Goal: Task Accomplishment & Management: Manage account settings

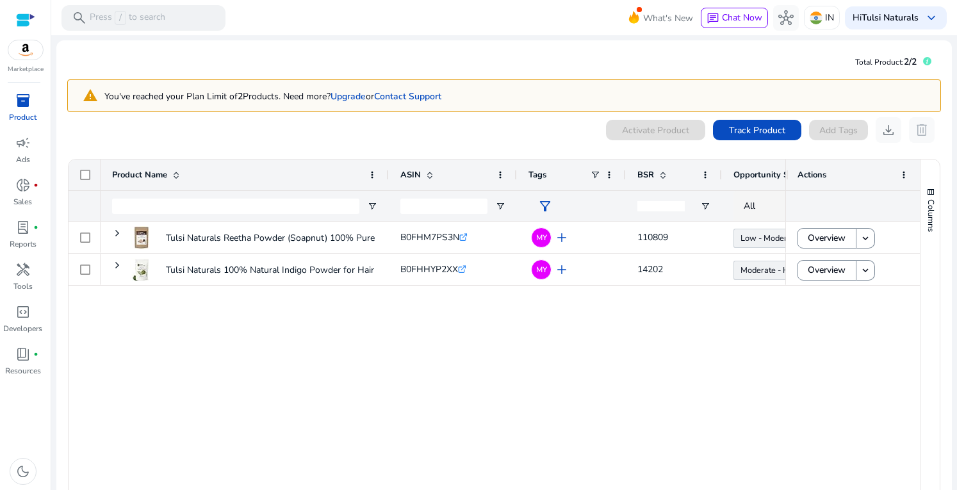
click at [24, 52] on img at bounding box center [25, 49] width 35 height 19
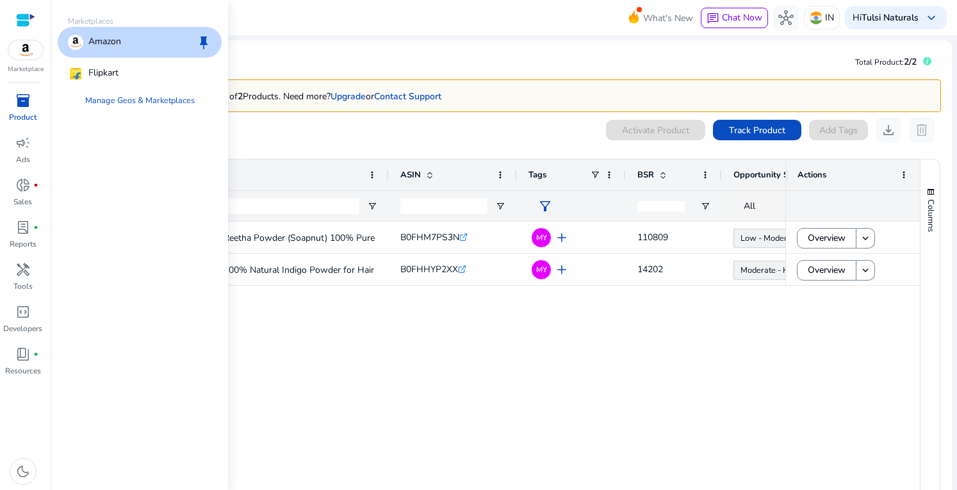
click at [110, 43] on p "Amazon" at bounding box center [104, 42] width 33 height 15
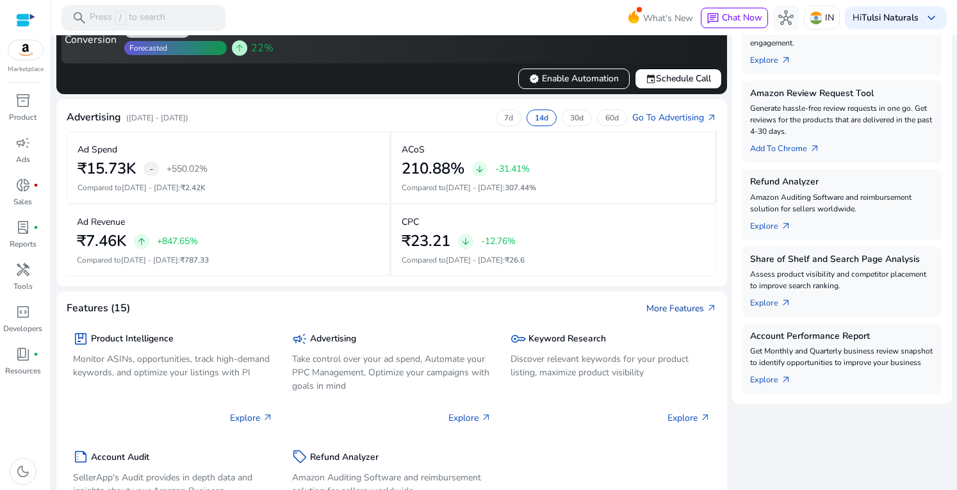
scroll to position [85, 0]
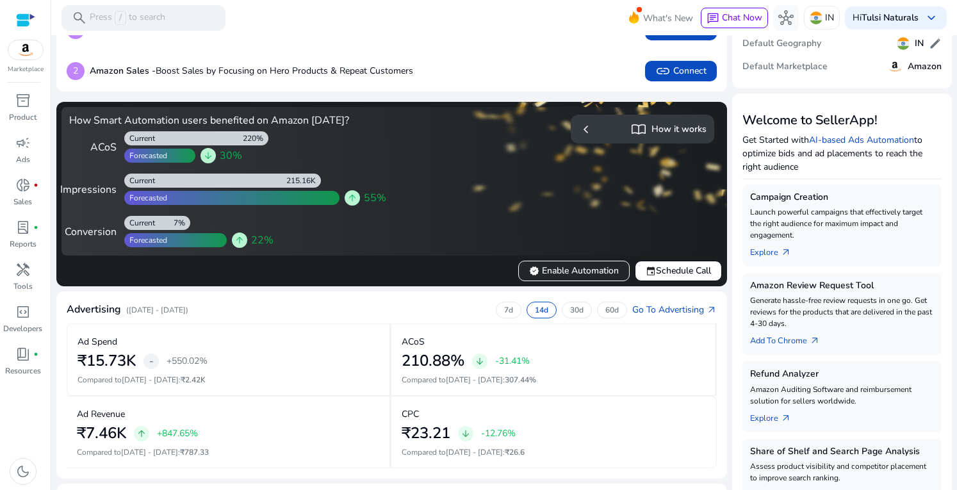
click at [588, 275] on span "verified Enable Automation" at bounding box center [574, 270] width 90 height 13
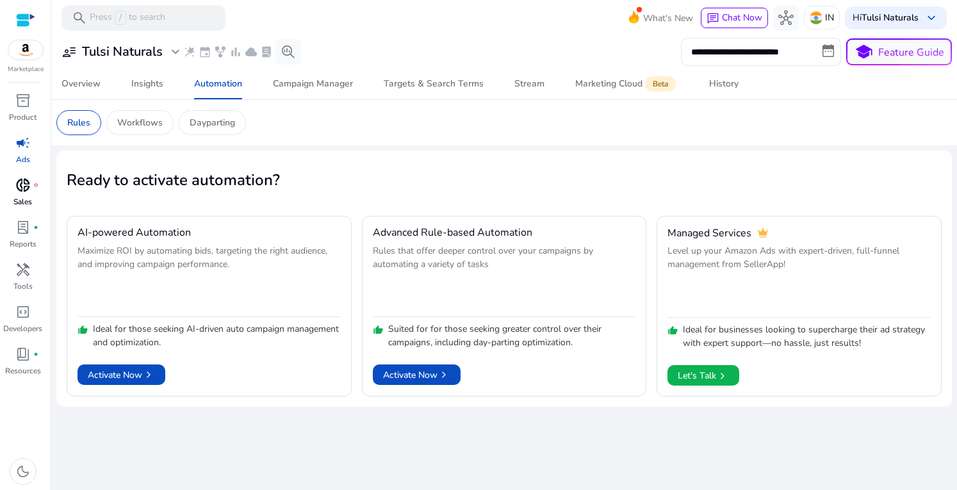
click at [24, 189] on span "donut_small" at bounding box center [22, 184] width 15 height 15
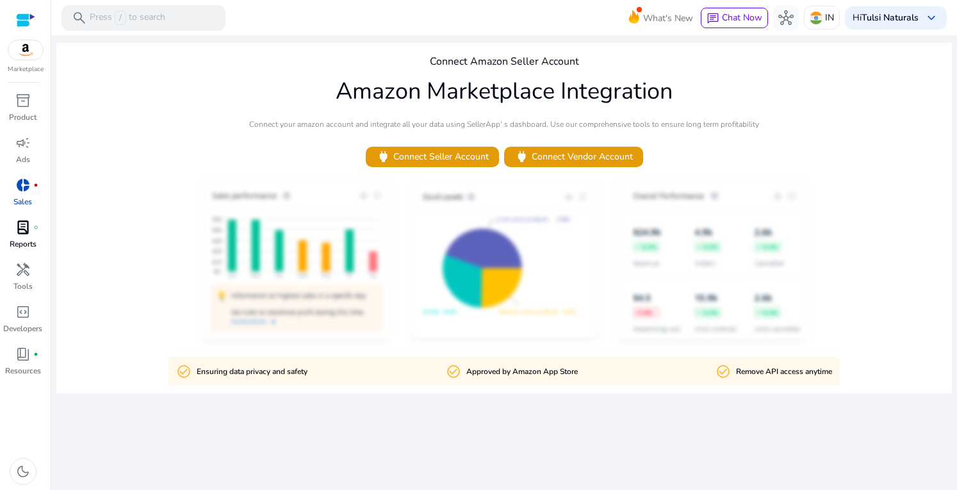
click at [29, 231] on span "lab_profile" at bounding box center [22, 227] width 15 height 15
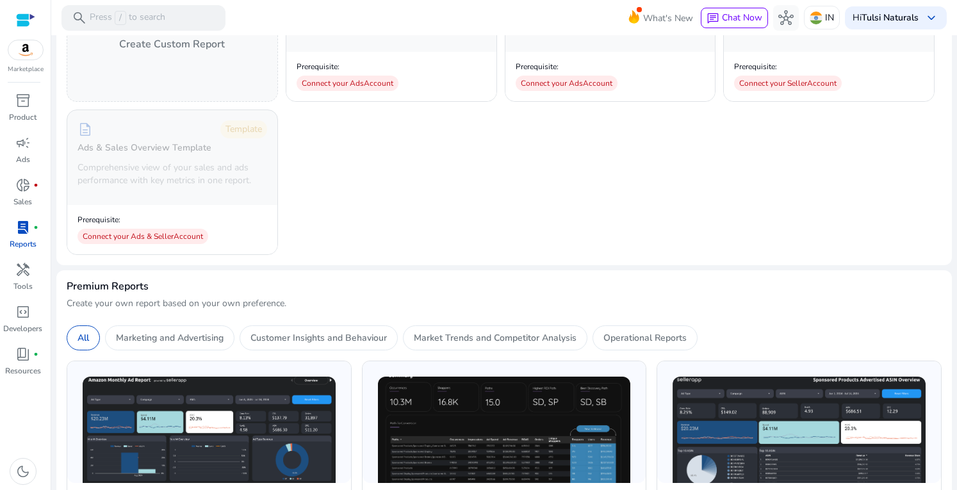
scroll to position [192, 0]
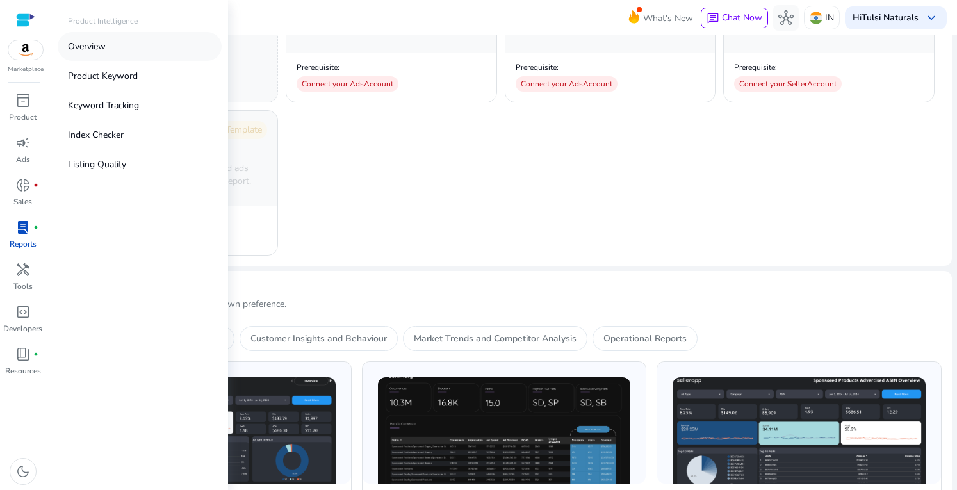
click at [84, 48] on p "Overview" at bounding box center [87, 46] width 38 height 13
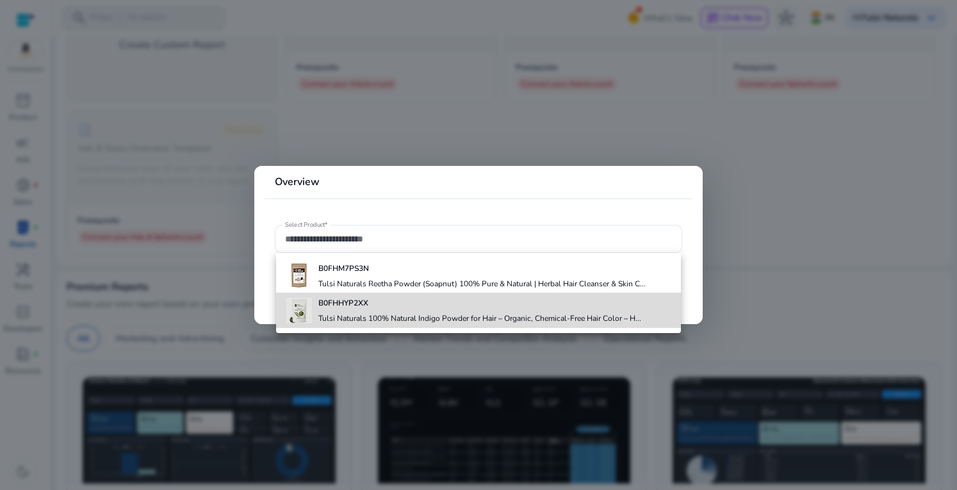
click at [443, 316] on h4 "Tulsi Naturals 100% Natural Indigo Powder for Hair – Organic, Chemical-Free Hai…" at bounding box center [479, 318] width 323 height 10
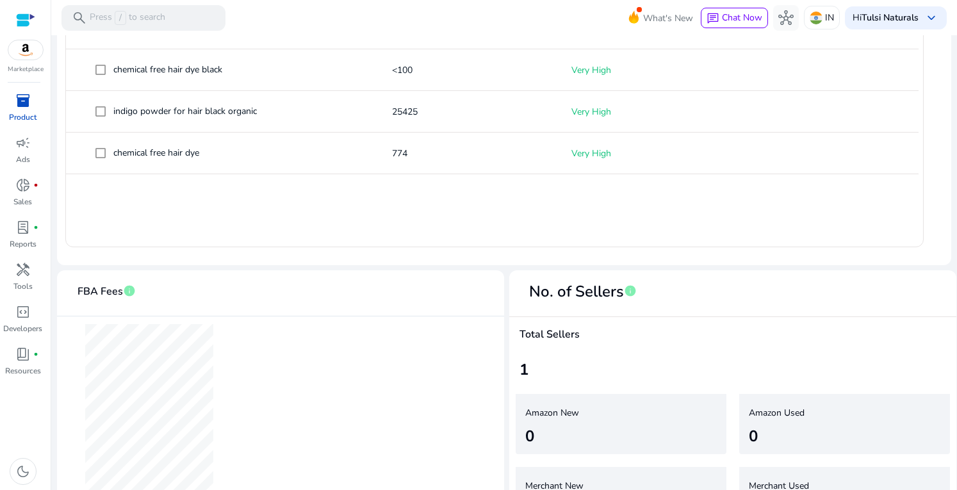
scroll to position [624, 0]
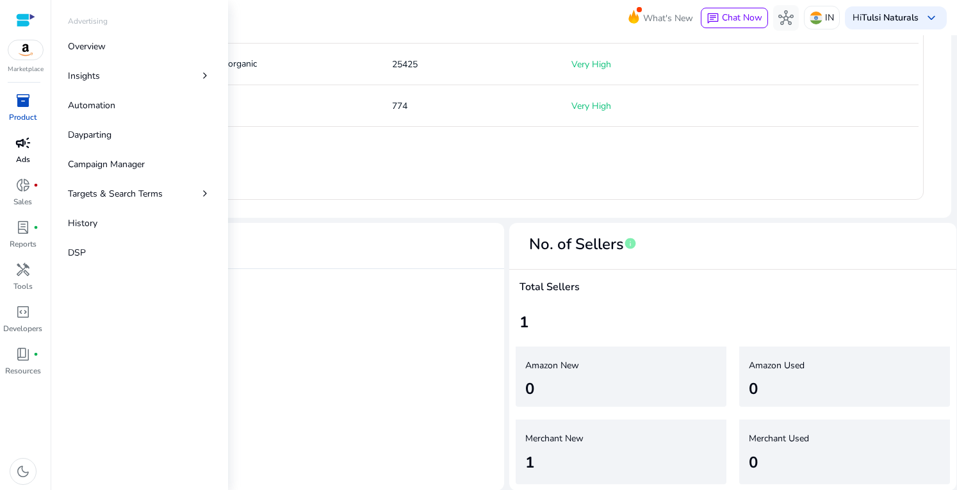
click at [27, 144] on span "campaign" at bounding box center [22, 142] width 15 height 15
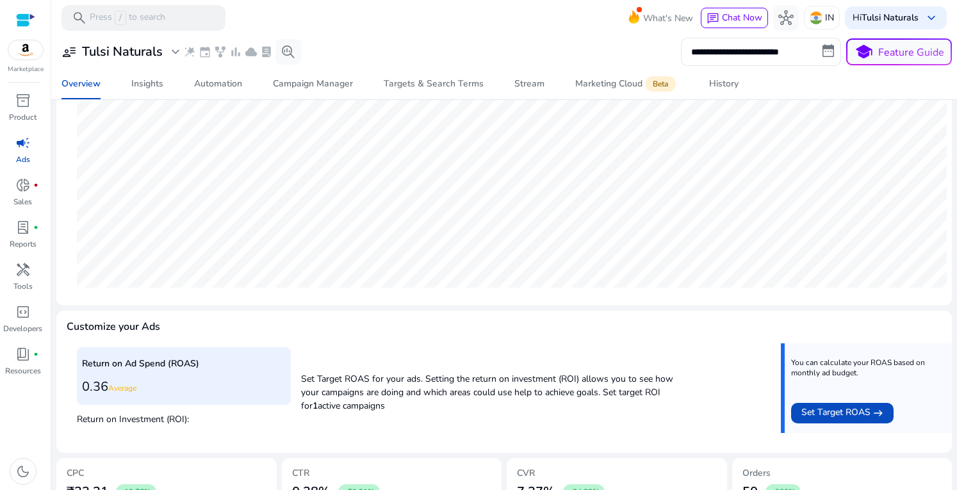
scroll to position [85, 0]
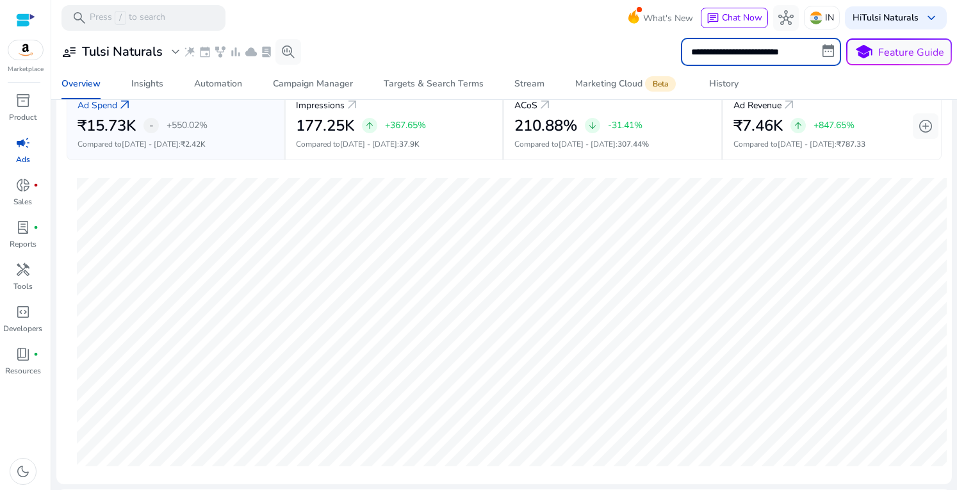
click at [773, 40] on input "**********" at bounding box center [761, 52] width 160 height 28
select select "*"
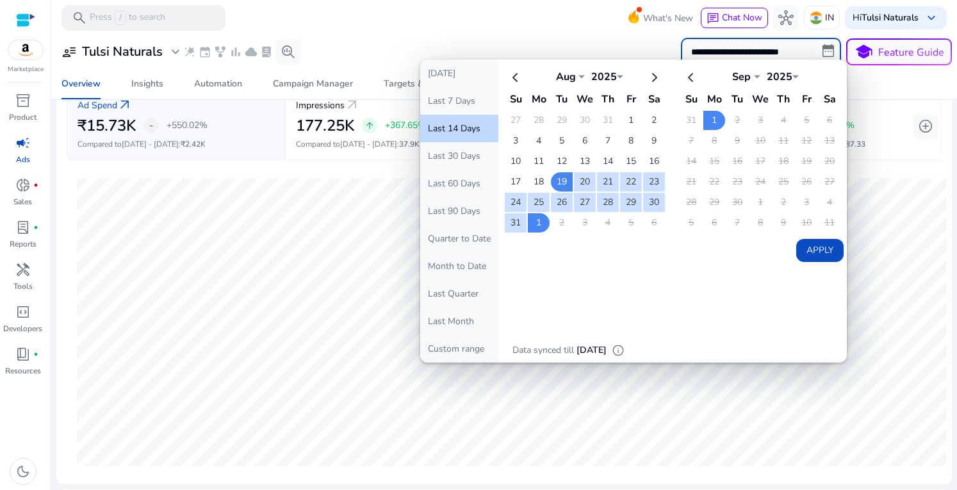
click at [873, 78] on div "Overview Insights Automation Campaign Manager Targets & Search Terms Stream Mar…" at bounding box center [504, 84] width 916 height 31
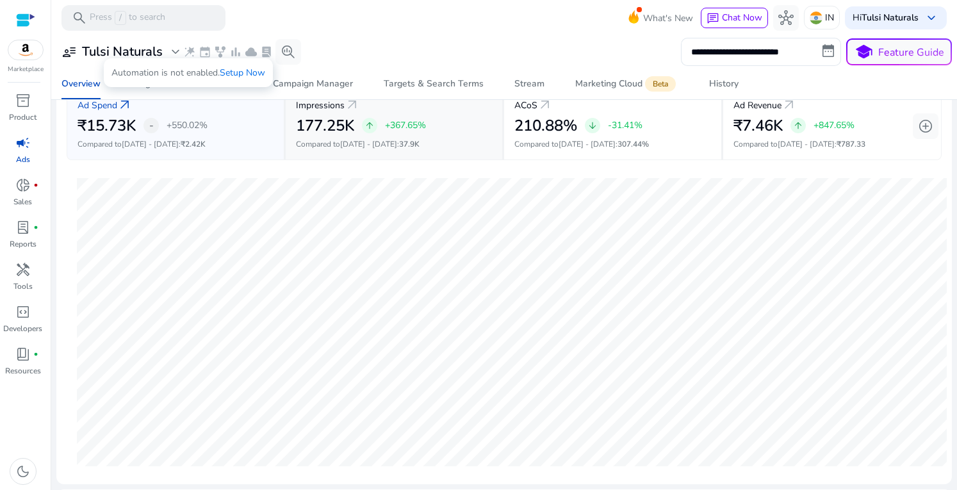
scroll to position [0, 0]
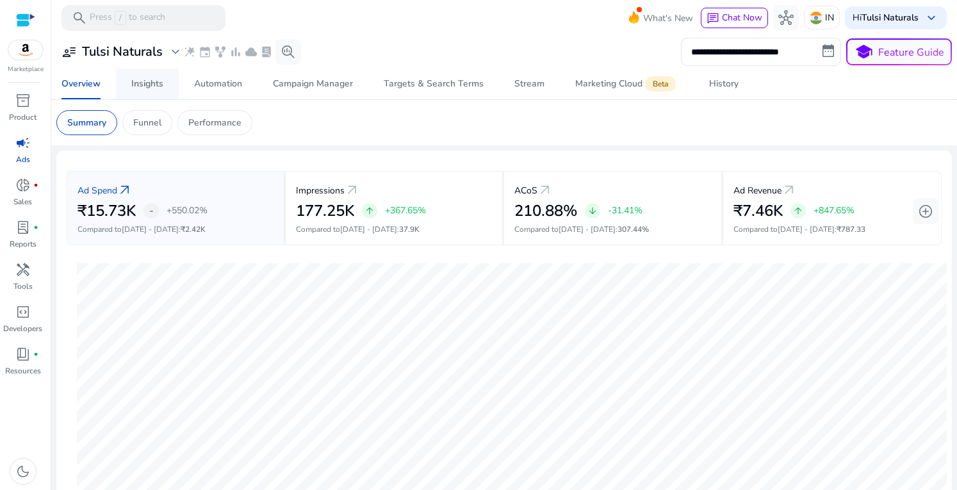
click at [155, 85] on div "Insights" at bounding box center [147, 83] width 32 height 9
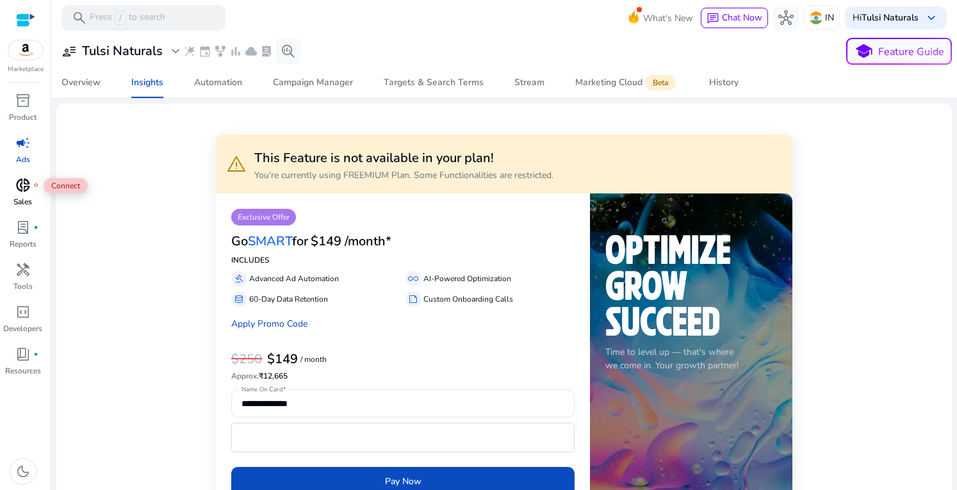
click at [23, 189] on span "donut_small" at bounding box center [22, 184] width 15 height 15
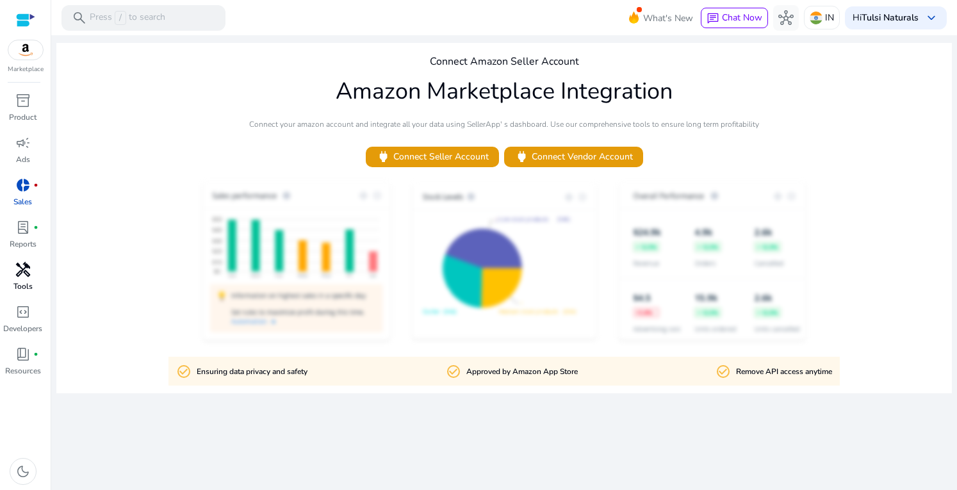
click at [19, 270] on span "handyman" at bounding box center [22, 269] width 15 height 15
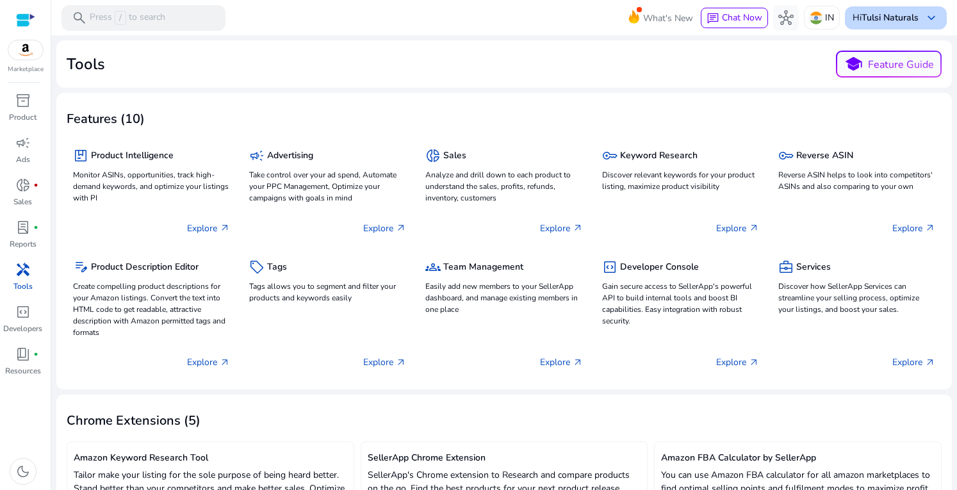
click at [874, 6] on div "Hi Tulsi Naturals keyboard_arrow_down" at bounding box center [896, 17] width 102 height 23
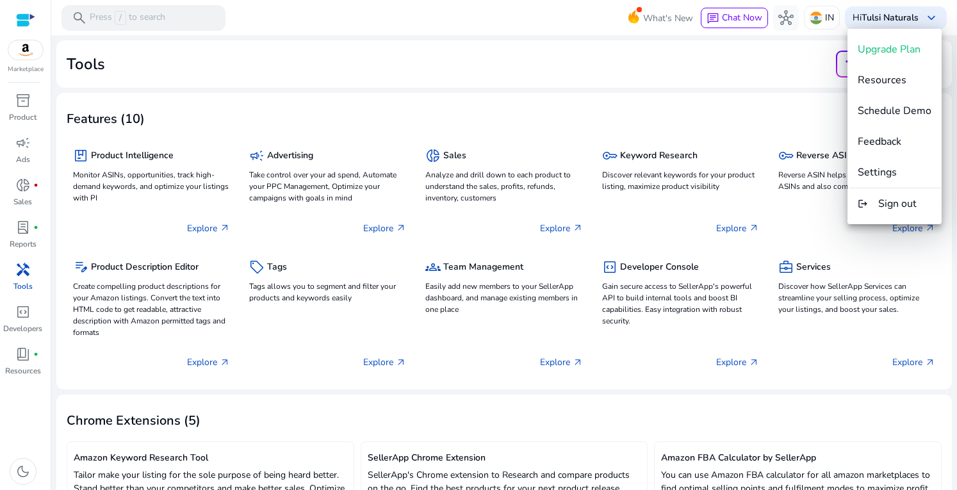
click at [747, 83] on div at bounding box center [478, 245] width 957 height 490
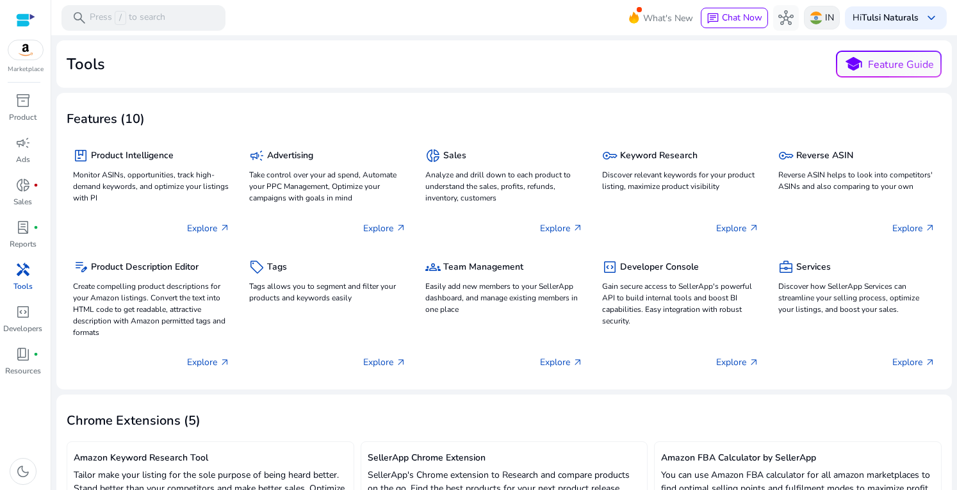
click at [826, 19] on p "IN" at bounding box center [829, 17] width 9 height 22
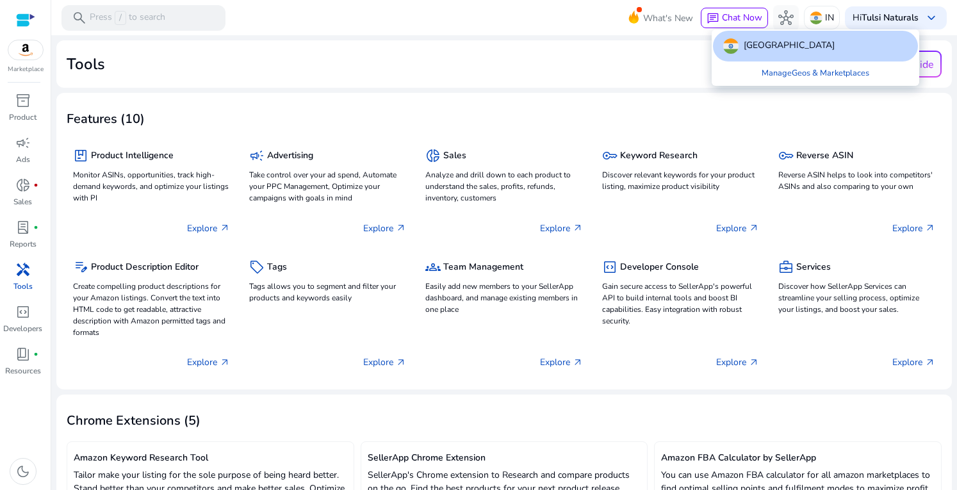
click at [641, 77] on div at bounding box center [478, 245] width 957 height 490
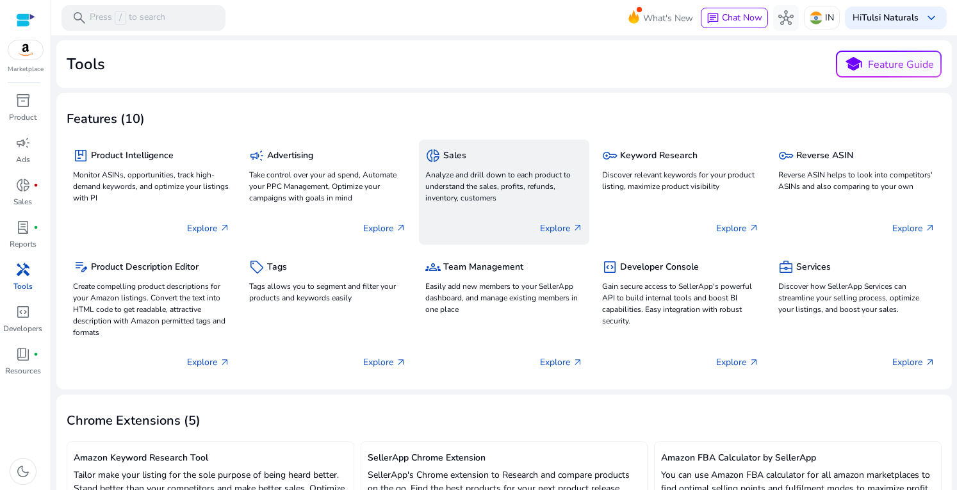
click at [470, 165] on div "donut_small Sales" at bounding box center [503, 155] width 157 height 19
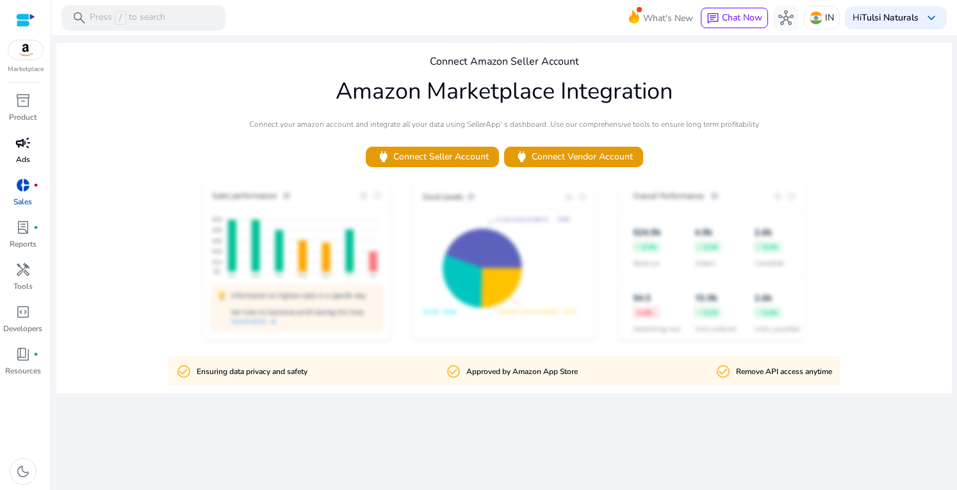
click at [28, 143] on span "campaign" at bounding box center [22, 142] width 15 height 15
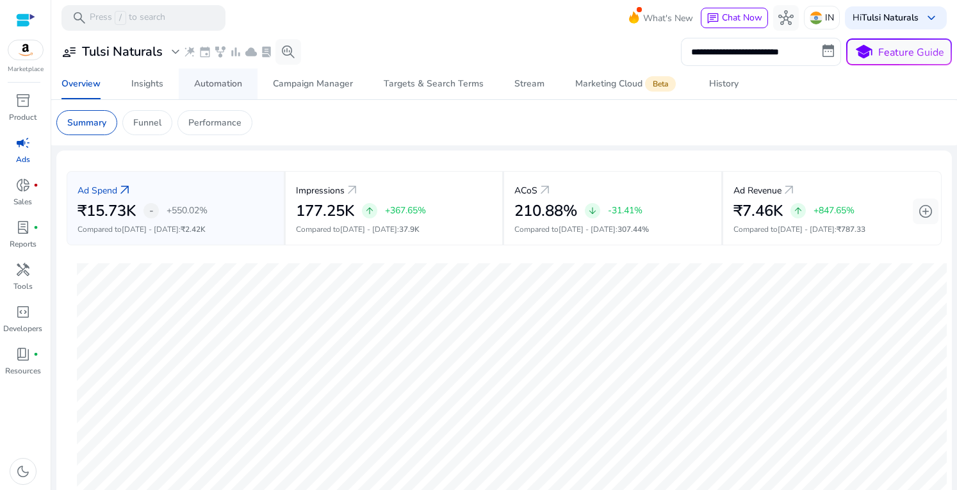
click at [209, 76] on span "Automation" at bounding box center [218, 84] width 48 height 31
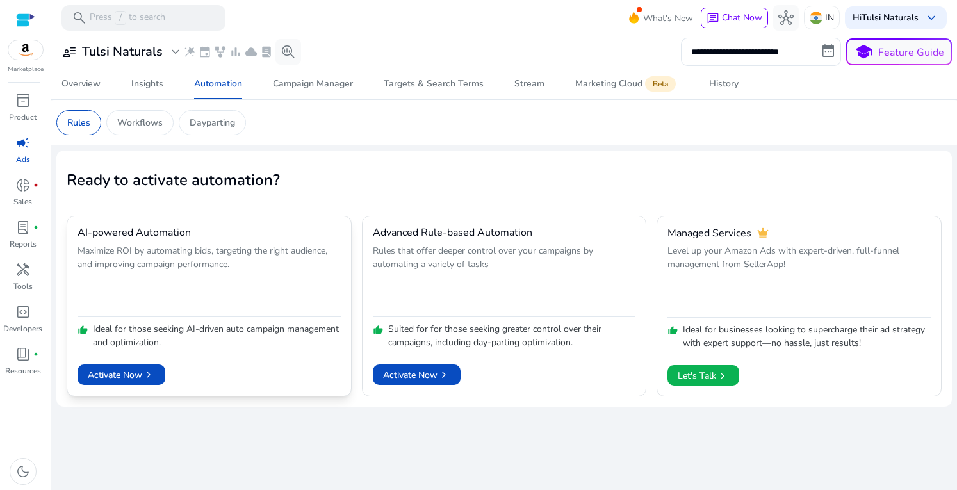
click at [158, 308] on p "Maximize ROI by automating bids, targeting the right audience, and improving ca…" at bounding box center [209, 278] width 263 height 69
click at [148, 126] on p "Workflows" at bounding box center [139, 122] width 45 height 13
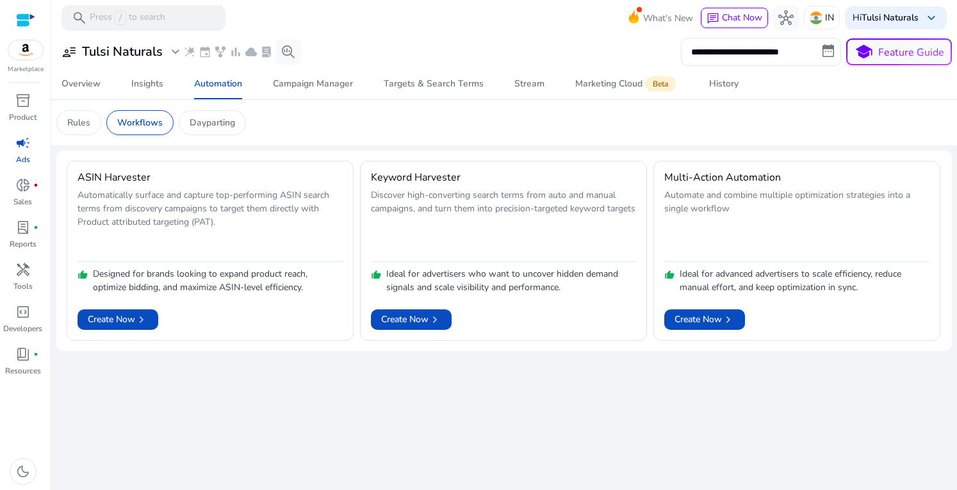
click at [217, 124] on p "Dayparting" at bounding box center [212, 122] width 45 height 13
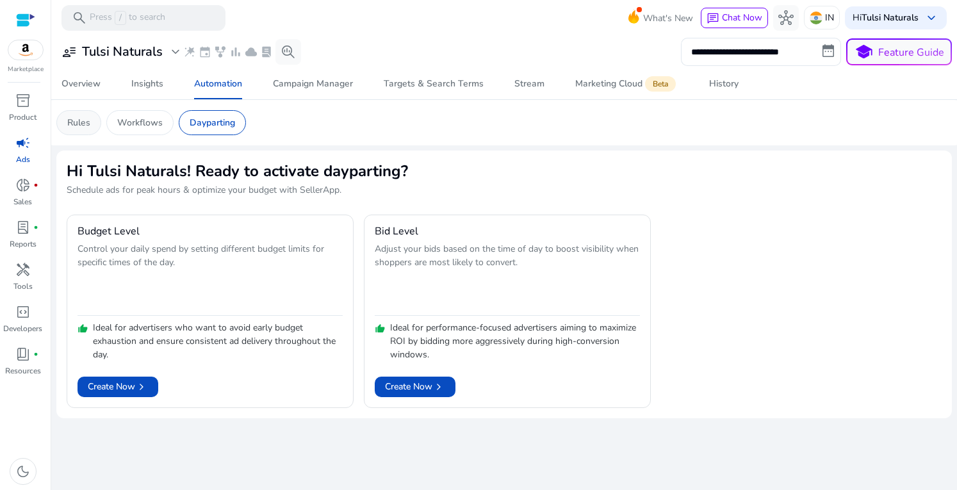
click at [85, 124] on p "Rules" at bounding box center [78, 122] width 23 height 13
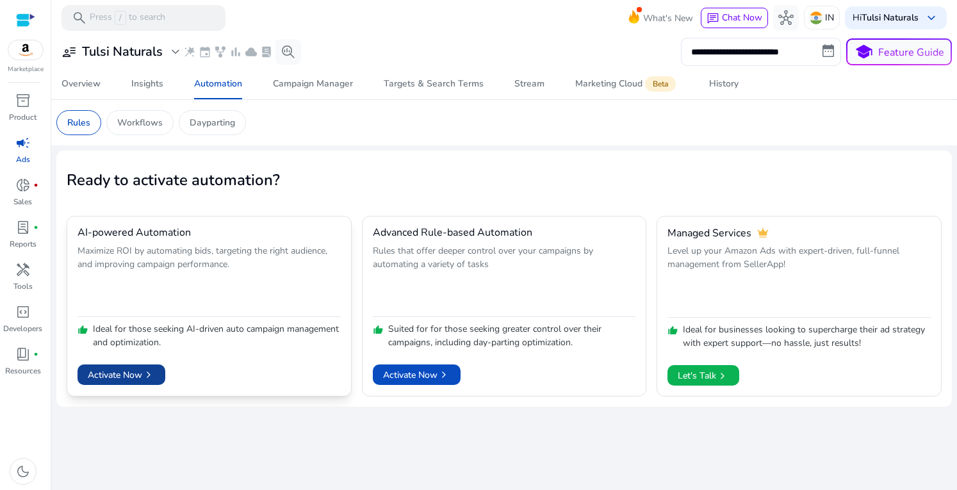
click at [135, 373] on span "Activate Now chevron_right" at bounding box center [121, 374] width 67 height 13
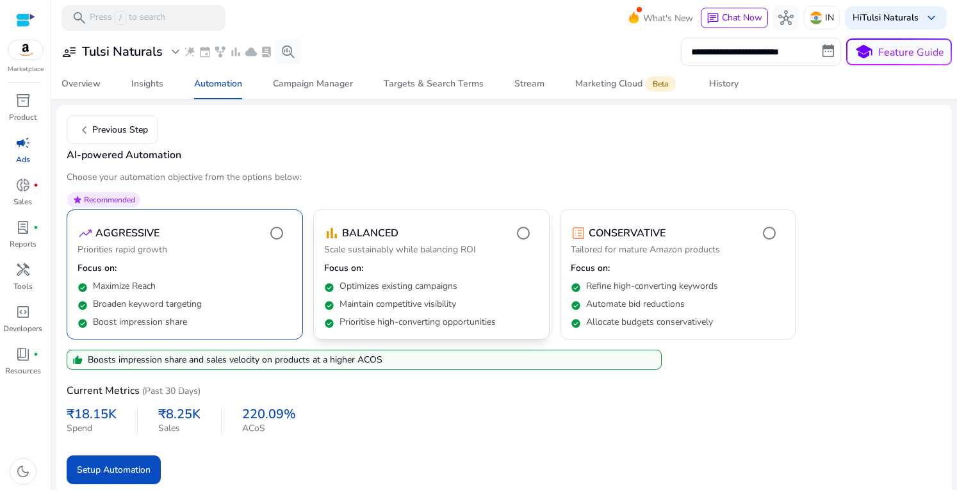
scroll to position [49, 0]
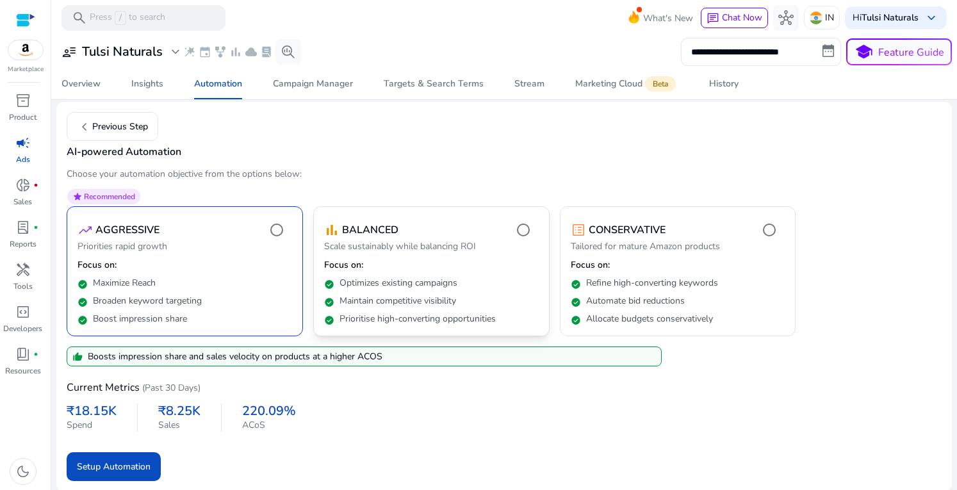
click at [441, 300] on p "Maintain competitive visibility" at bounding box center [398, 301] width 117 height 13
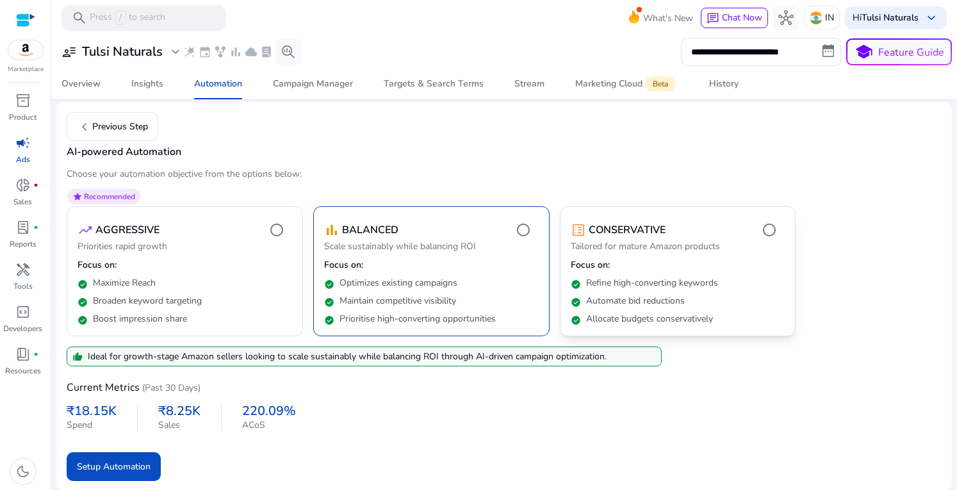
click at [605, 273] on div "check_circle Refine high-converting keywords" at bounding box center [678, 281] width 215 height 18
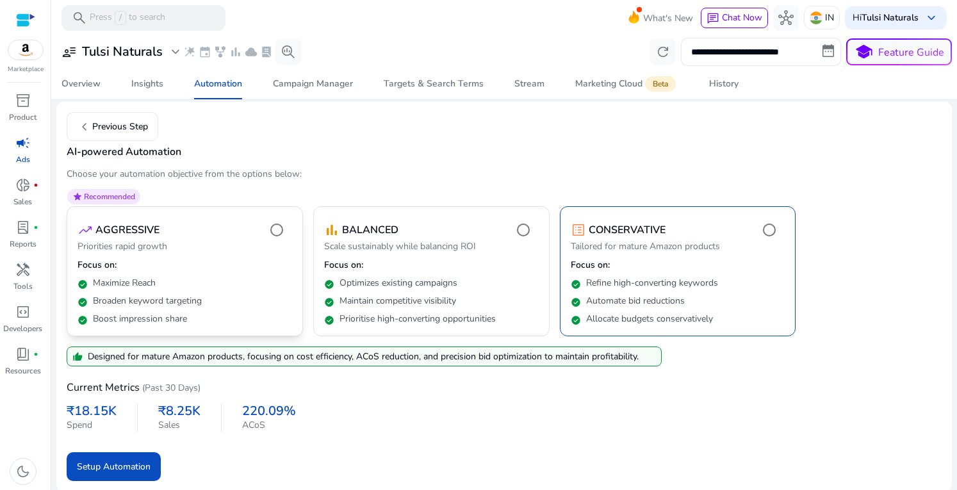
click at [150, 233] on p "AGGRESSIVE" at bounding box center [127, 229] width 64 height 15
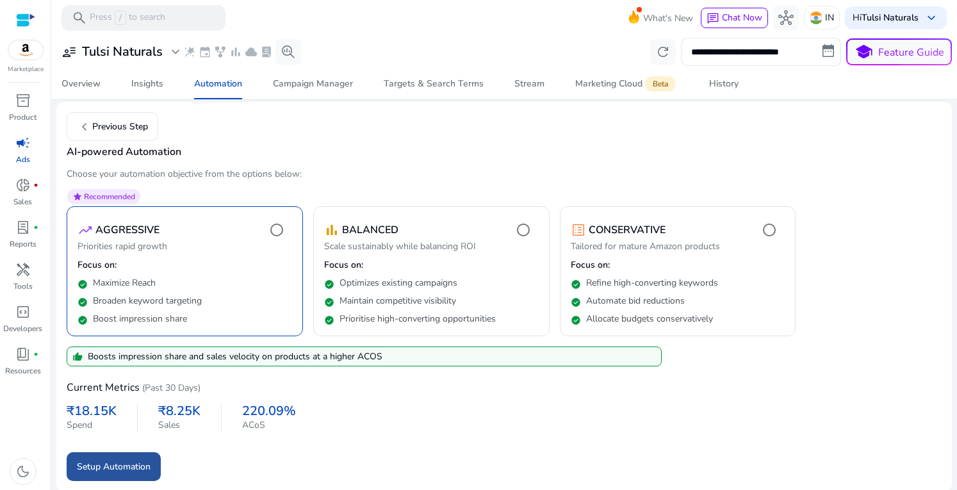
click at [137, 462] on span "Setup Automation" at bounding box center [114, 466] width 74 height 13
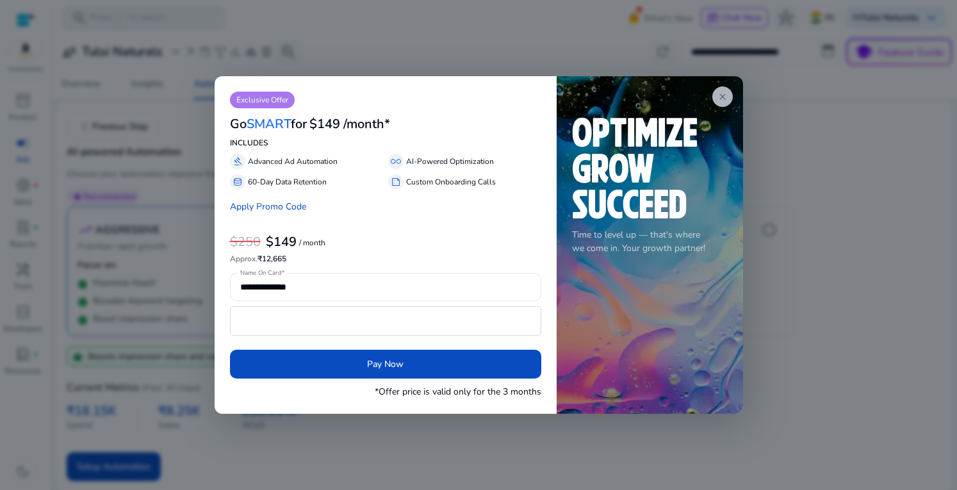
click at [716, 99] on app-icon "close" at bounding box center [722, 96] width 20 height 20
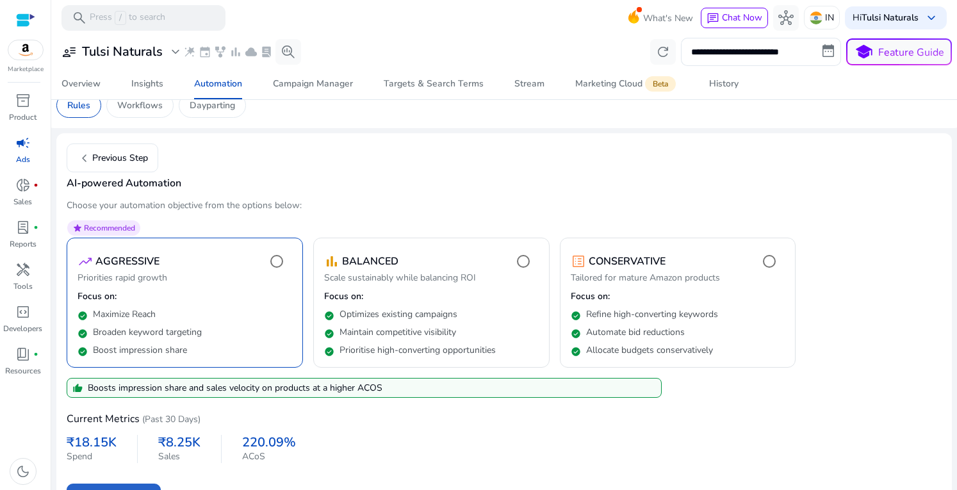
scroll to position [0, 0]
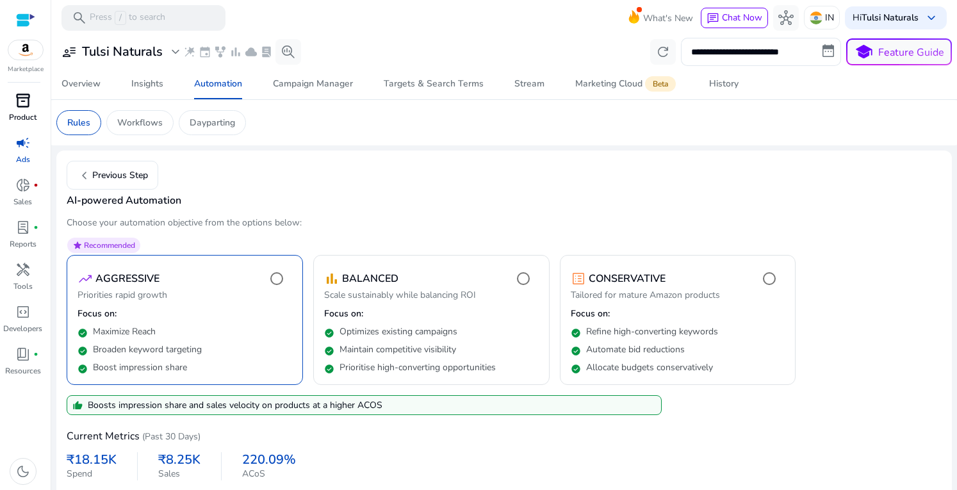
click at [17, 106] on span "inventory_2" at bounding box center [22, 100] width 15 height 15
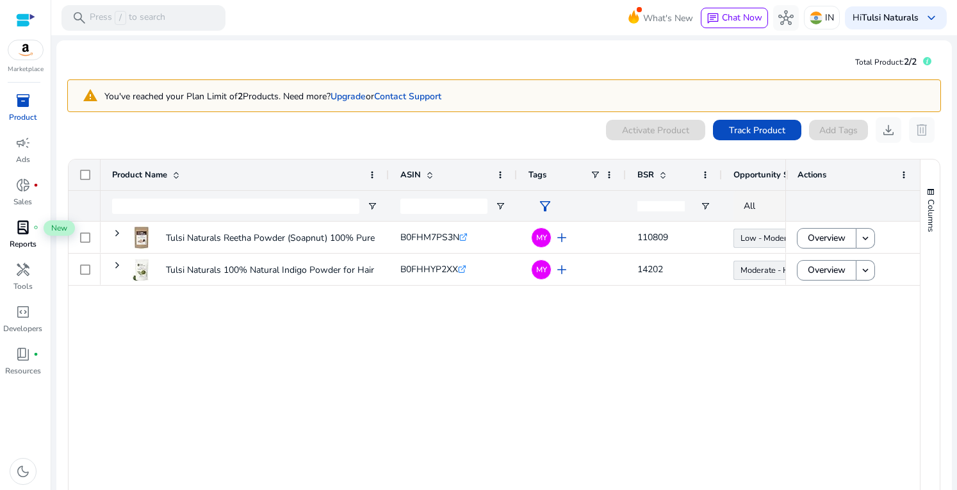
click at [20, 225] on span "lab_profile" at bounding box center [22, 227] width 15 height 15
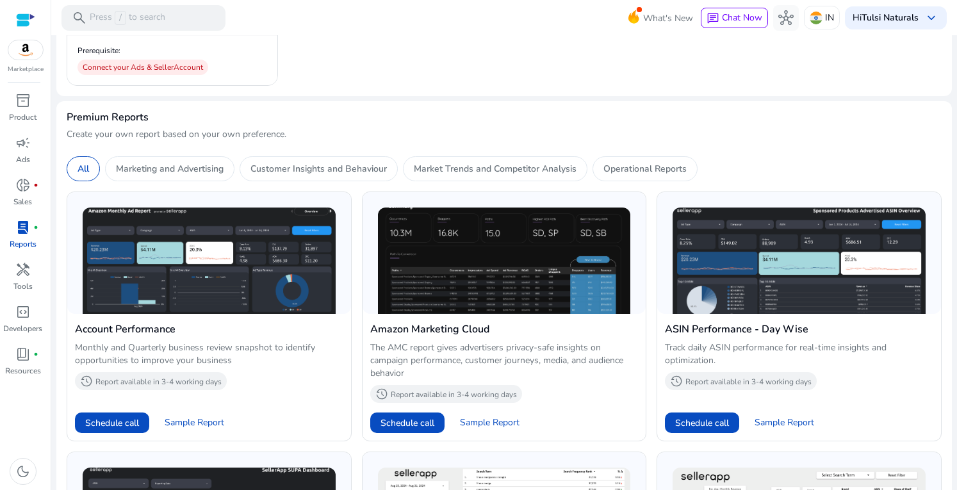
scroll to position [320, 0]
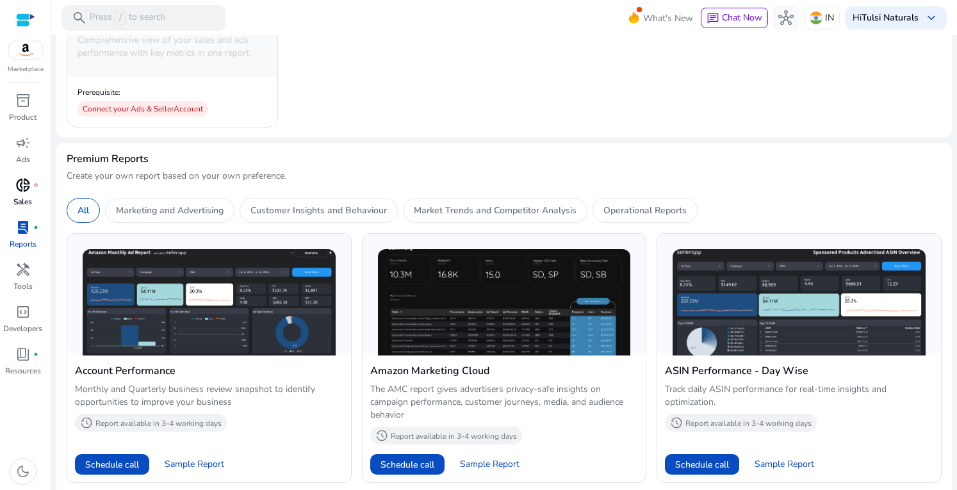
click at [28, 185] on span "donut_small" at bounding box center [22, 184] width 15 height 15
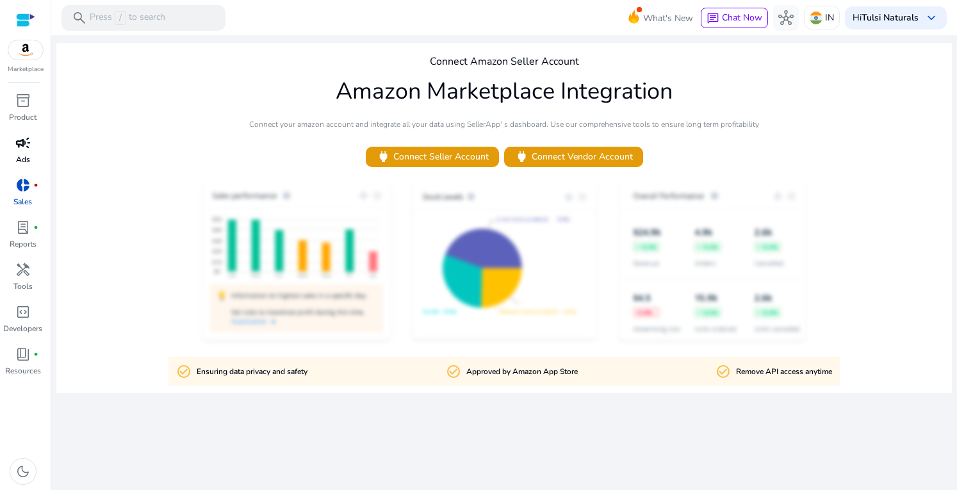
click at [20, 141] on span "campaign" at bounding box center [22, 142] width 15 height 15
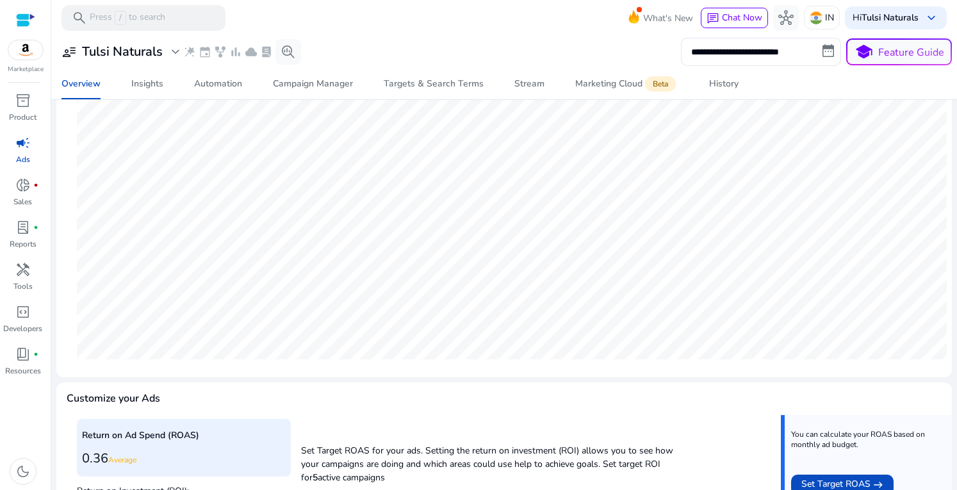
scroll to position [405, 0]
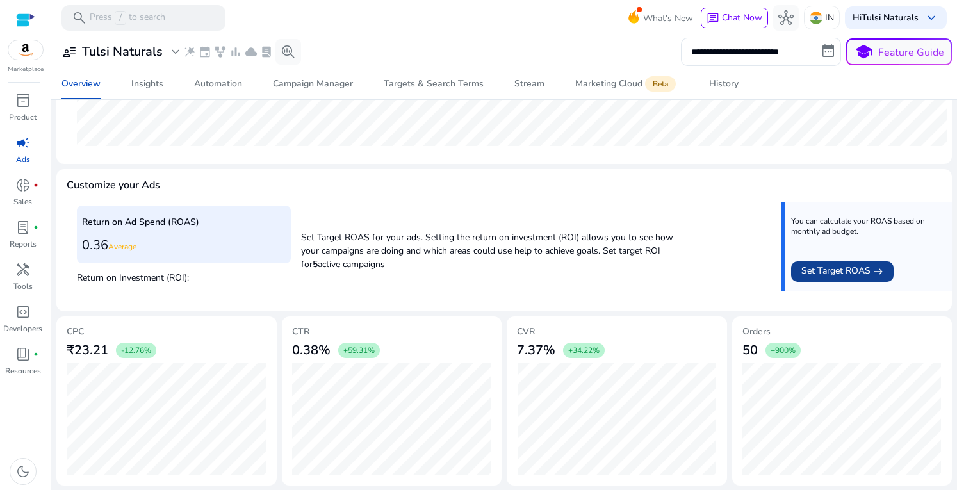
click at [865, 279] on span "Set Target ROAS" at bounding box center [835, 271] width 69 height 15
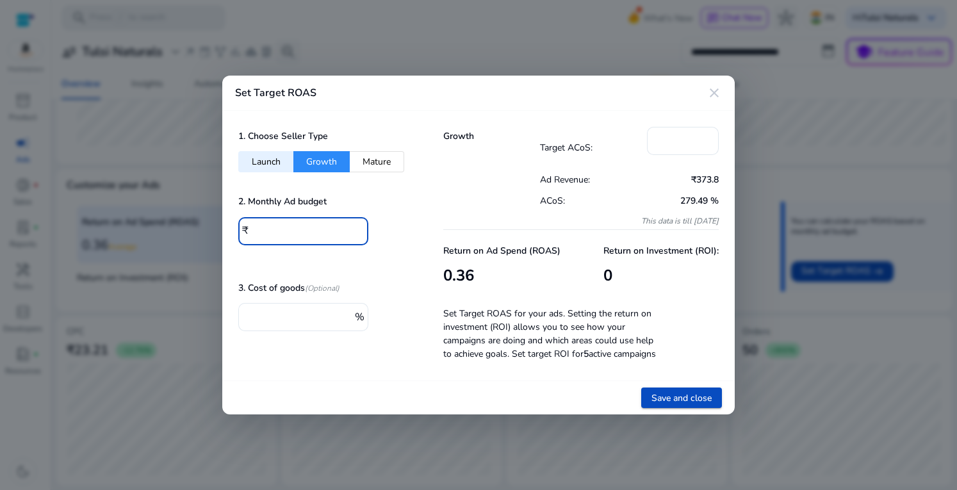
drag, startPoint x: 297, startPoint y: 222, endPoint x: 243, endPoint y: 226, distance: 54.6
click at [243, 226] on div "₹ *" at bounding box center [298, 231] width 120 height 28
type input "*****"
click at [393, 219] on div "2. Monthly Ad budget ₹ *****" at bounding box center [324, 225] width 173 height 67
click at [444, 217] on div "Growth" at bounding box center [491, 178] width 97 height 103
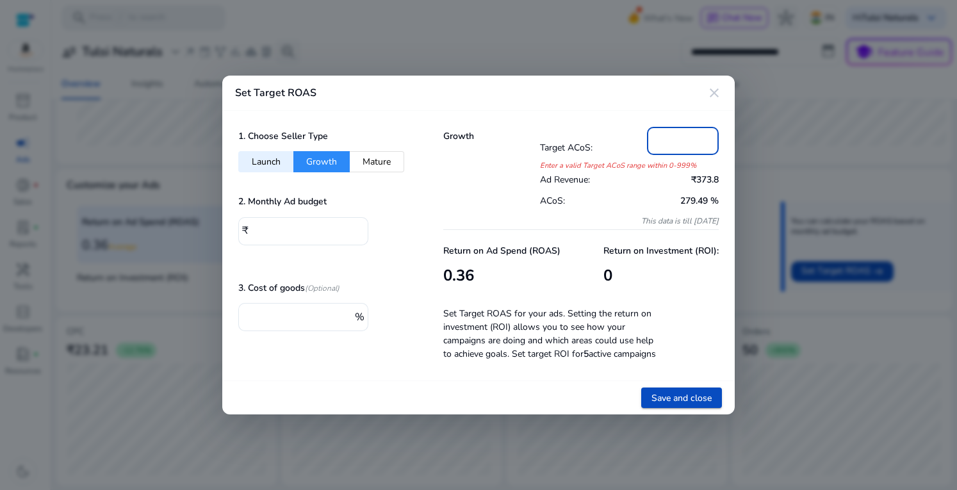
drag, startPoint x: 671, startPoint y: 138, endPoint x: 637, endPoint y: 127, distance: 36.1
click at [637, 127] on div "Target ACoS: *" at bounding box center [629, 148] width 179 height 42
click at [604, 257] on div "Return on Investment (ROI): 0" at bounding box center [660, 265] width 115 height 50
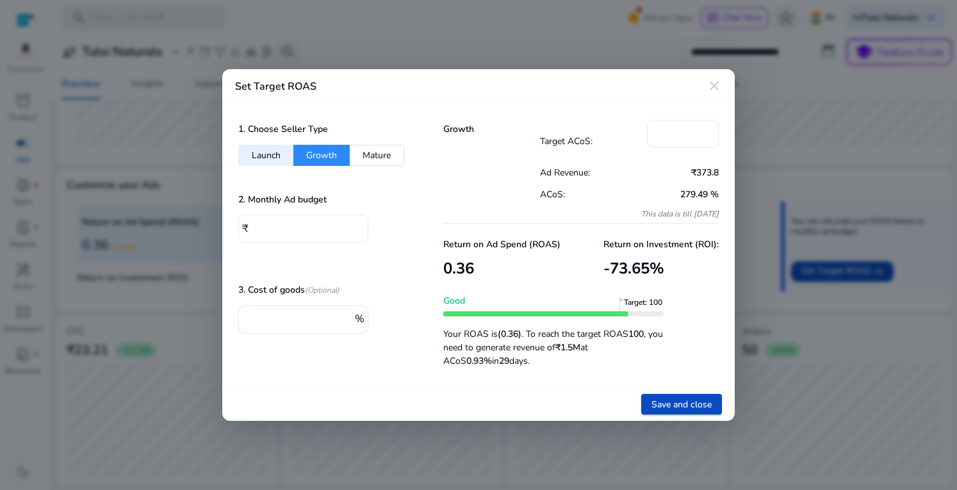
click at [255, 154] on button "Launch" at bounding box center [265, 155] width 55 height 21
click at [448, 245] on p "Return on Ad Spend (ROAS)" at bounding box center [501, 244] width 117 height 13
click at [381, 155] on button "Mature" at bounding box center [377, 155] width 54 height 21
click at [315, 153] on button "Growth" at bounding box center [321, 155] width 56 height 21
click at [258, 154] on button "Launch" at bounding box center [265, 155] width 55 height 21
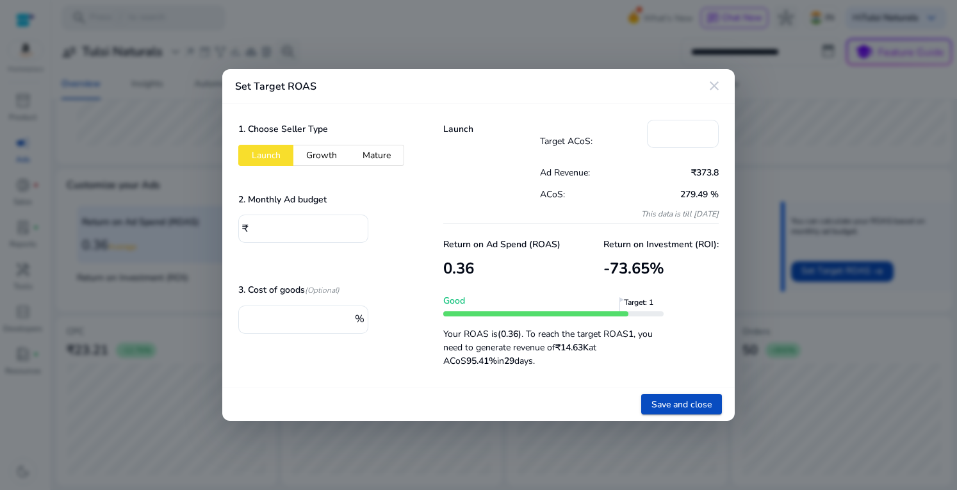
click at [443, 230] on div "Return on Ad Spend (ROAS) 0.36 Return on Investment (ROI): -73.65 % Good Target…" at bounding box center [580, 297] width 275 height 147
click at [313, 148] on button "Growth" at bounding box center [321, 155] width 56 height 21
type input "**"
click at [469, 222] on div "Growth" at bounding box center [491, 171] width 97 height 103
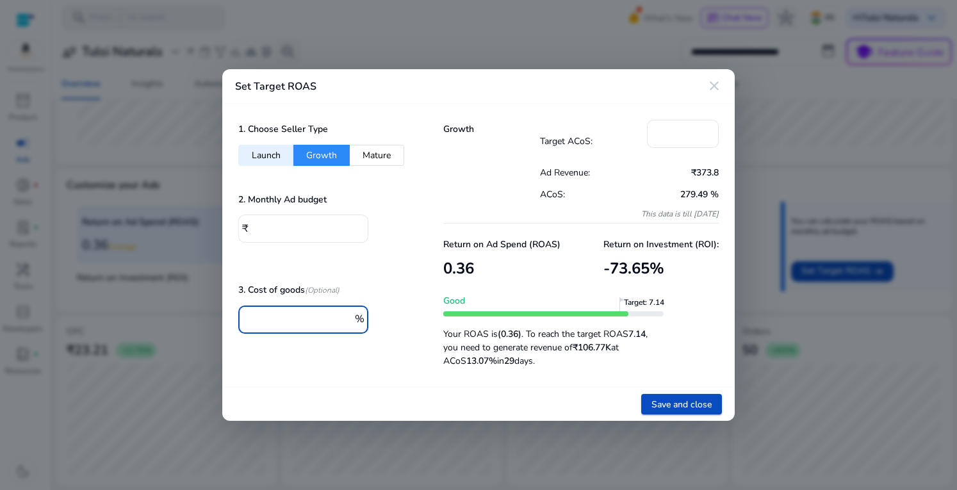
drag, startPoint x: 283, startPoint y: 320, endPoint x: 238, endPoint y: 319, distance: 45.5
click at [238, 319] on div "1. Choose Seller Type Launch Growth Mature 2. Monthly Ad budget ₹ ***** 3. Cost…" at bounding box center [324, 245] width 205 height 283
click at [399, 258] on div "1. Choose Seller Type Launch Growth Mature 2. Monthly Ad budget ₹ ***** 3. Cost…" at bounding box center [324, 245] width 205 height 283
click at [539, 249] on p "Return on Ad Spend (ROAS)" at bounding box center [501, 244] width 117 height 13
click at [718, 88] on mat-icon "close" at bounding box center [714, 85] width 15 height 15
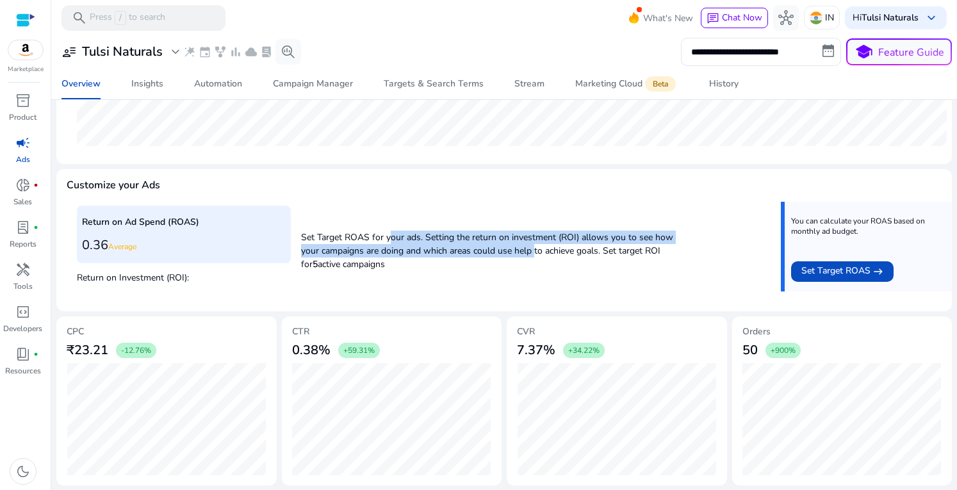
drag, startPoint x: 387, startPoint y: 237, endPoint x: 534, endPoint y: 244, distance: 147.5
click at [534, 244] on p "Set Target ROAS for your ads. Setting the return on investment (ROI) allows you…" at bounding box center [489, 247] width 376 height 47
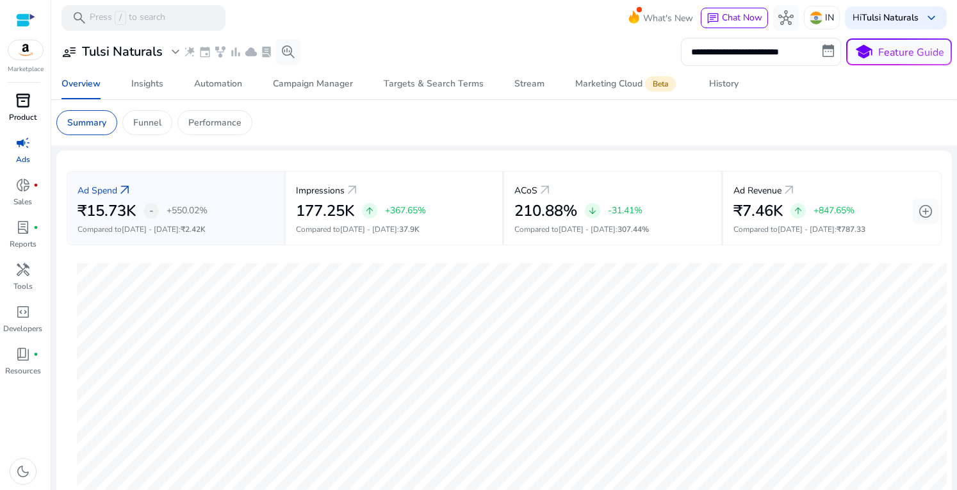
click at [22, 107] on span "inventory_2" at bounding box center [22, 100] width 15 height 15
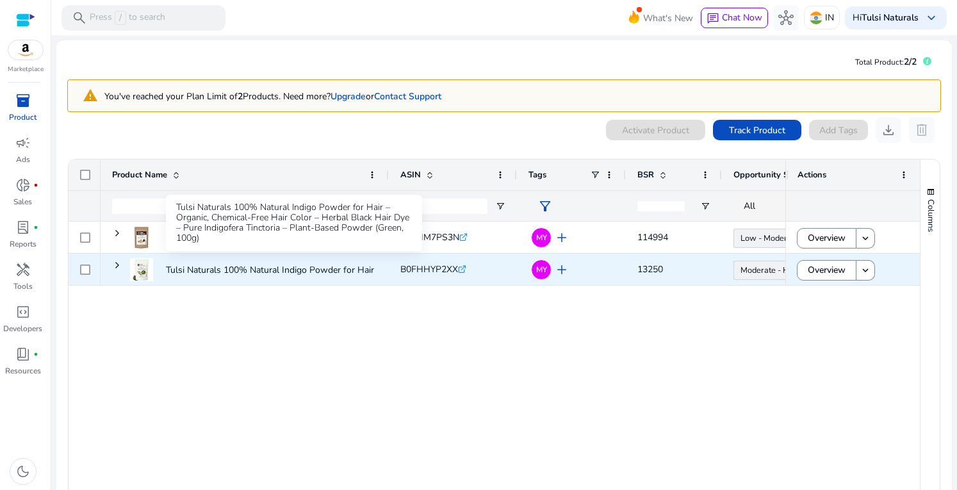
drag, startPoint x: 239, startPoint y: 268, endPoint x: 370, endPoint y: 257, distance: 131.2
click at [239, 268] on p "Tulsi Naturals 100% Natural Indigo Powder for Hair – Organic,..." at bounding box center [294, 270] width 256 height 26
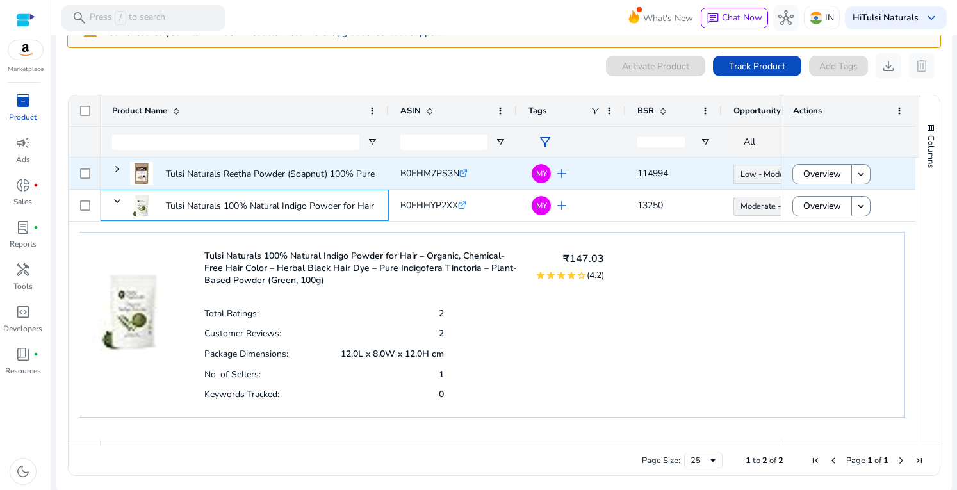
scroll to position [67, 0]
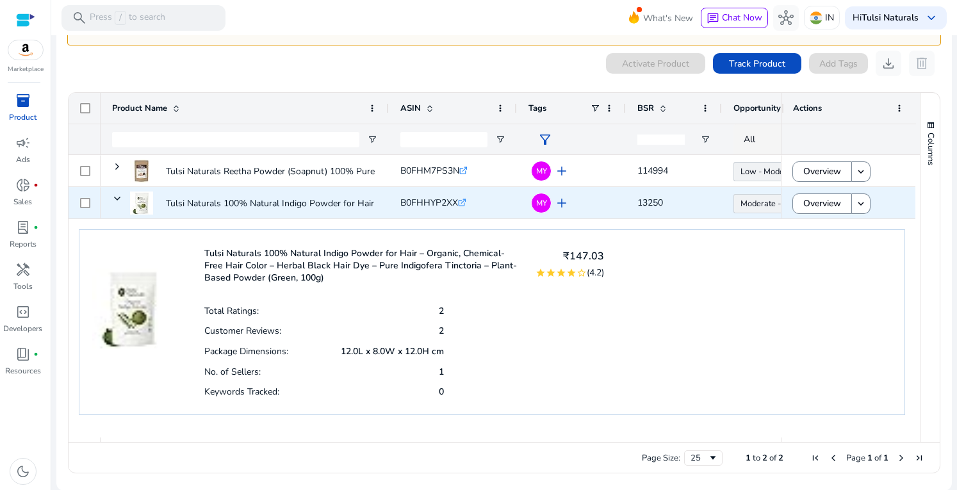
click at [797, 204] on span at bounding box center [822, 203] width 58 height 31
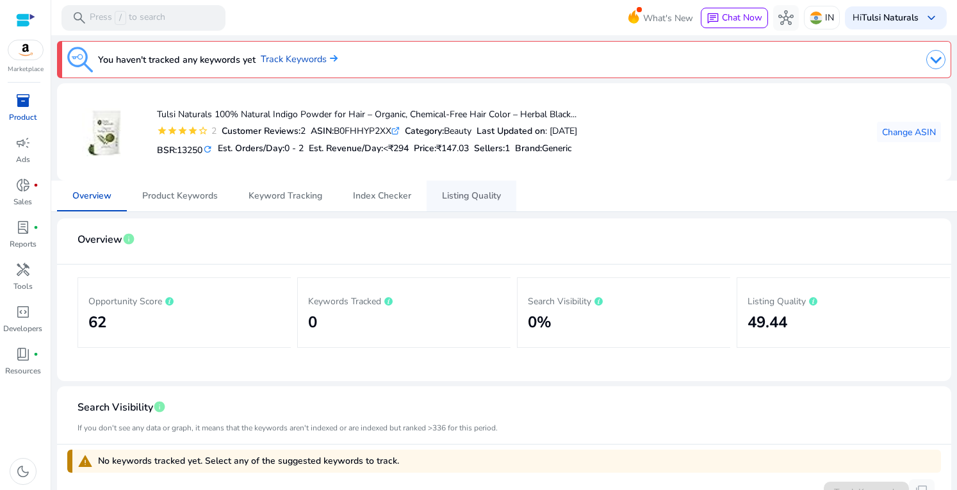
click at [481, 198] on span "Listing Quality" at bounding box center [471, 196] width 59 height 9
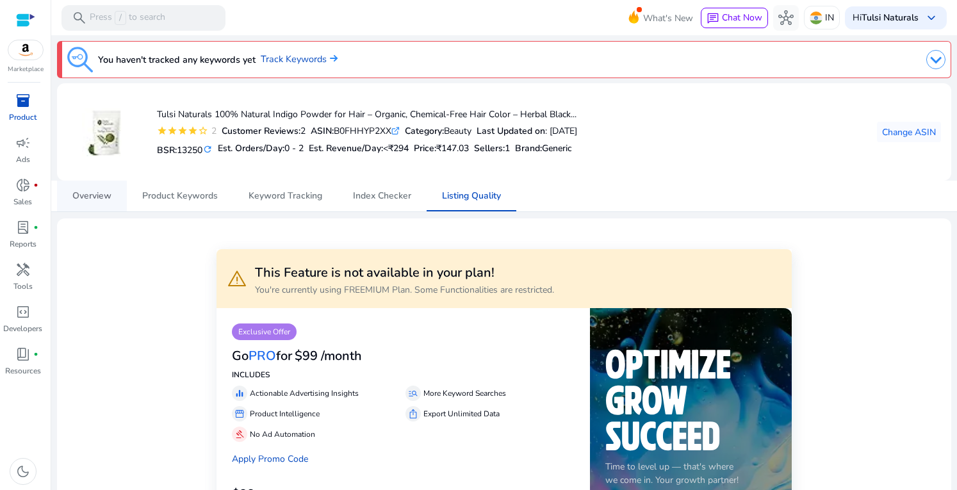
click at [81, 192] on span "Overview" at bounding box center [91, 196] width 39 height 9
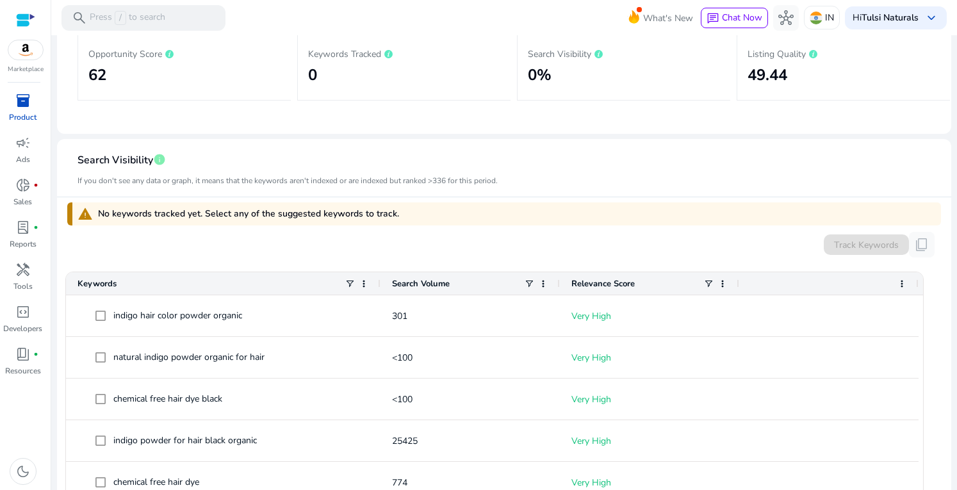
scroll to position [111, 0]
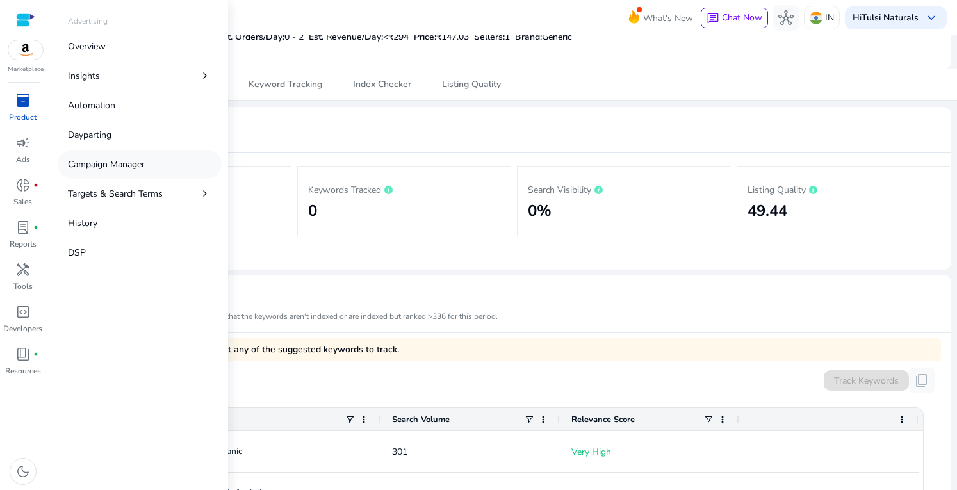
click at [142, 163] on p "Campaign Manager" at bounding box center [106, 164] width 77 height 13
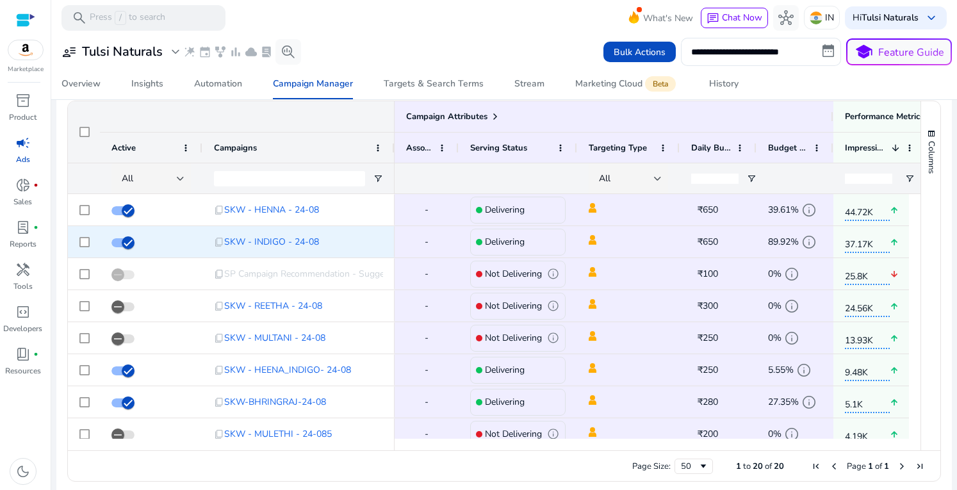
scroll to position [662, 0]
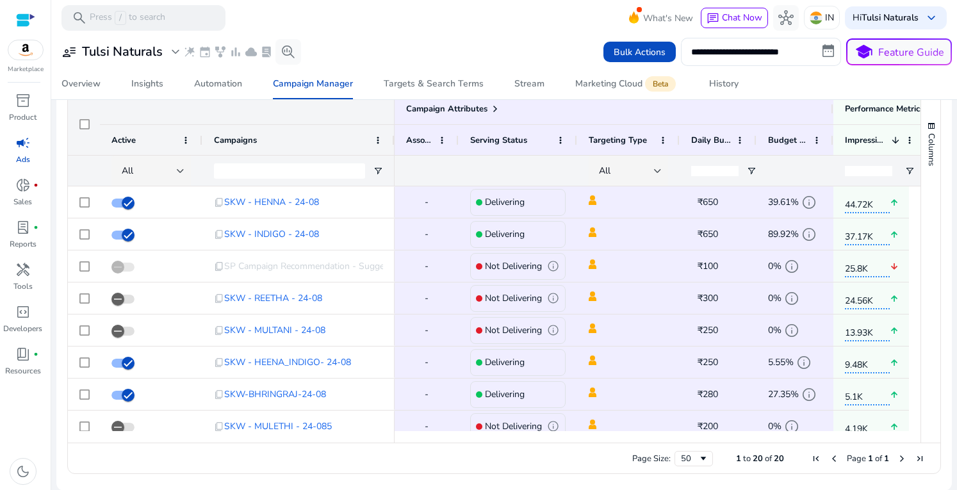
drag, startPoint x: 588, startPoint y: 436, endPoint x: 809, endPoint y: 448, distance: 221.3
click at [811, 448] on div "Drag here to set row groups Drag here to set column labels Campaign Attributes …" at bounding box center [504, 283] width 874 height 381
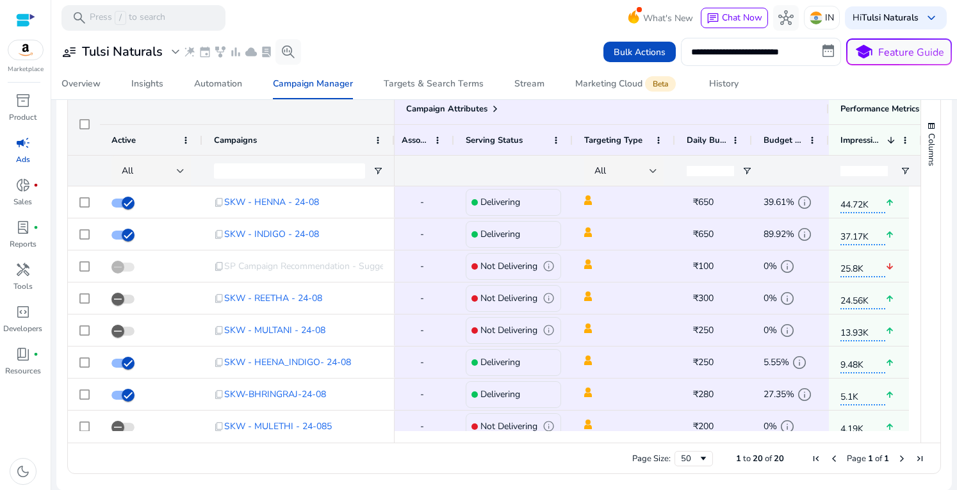
scroll to position [0, 0]
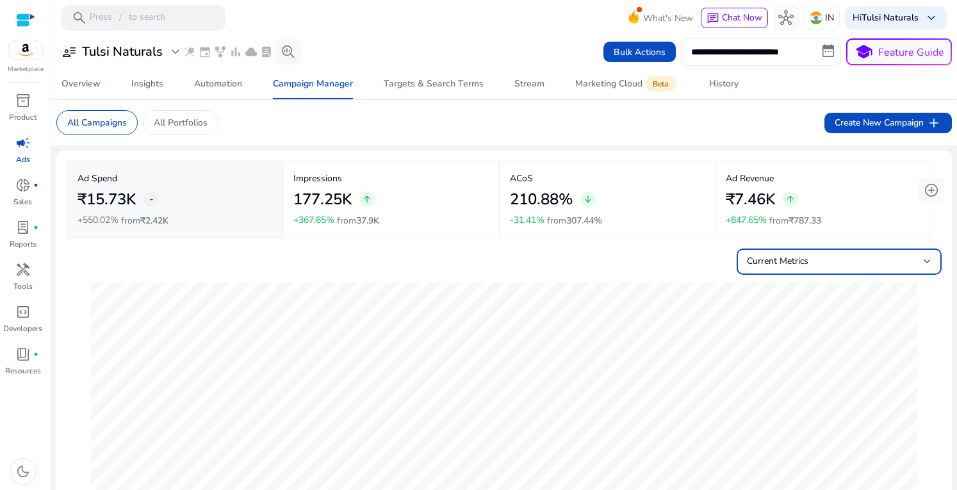
click at [842, 267] on div "Current Metrics" at bounding box center [835, 261] width 177 height 14
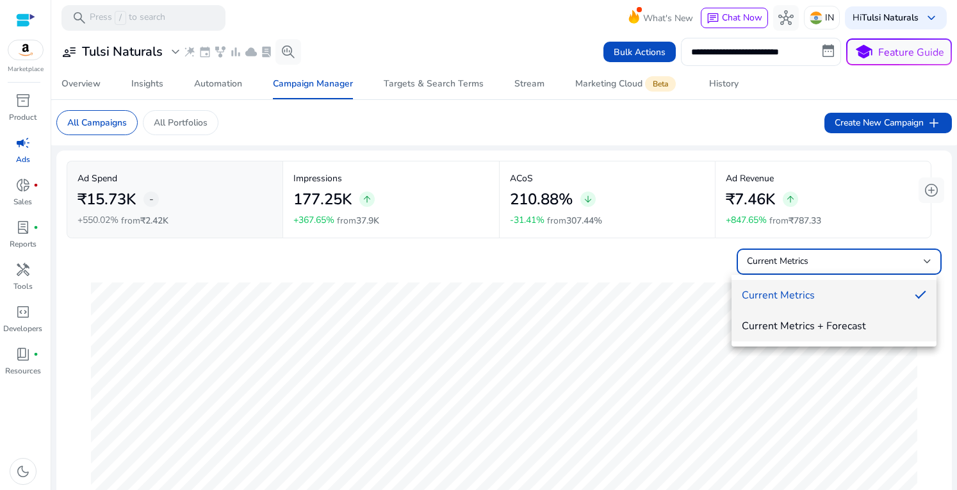
click at [825, 325] on span "Current Metrics + Forecast" at bounding box center [834, 326] width 184 height 14
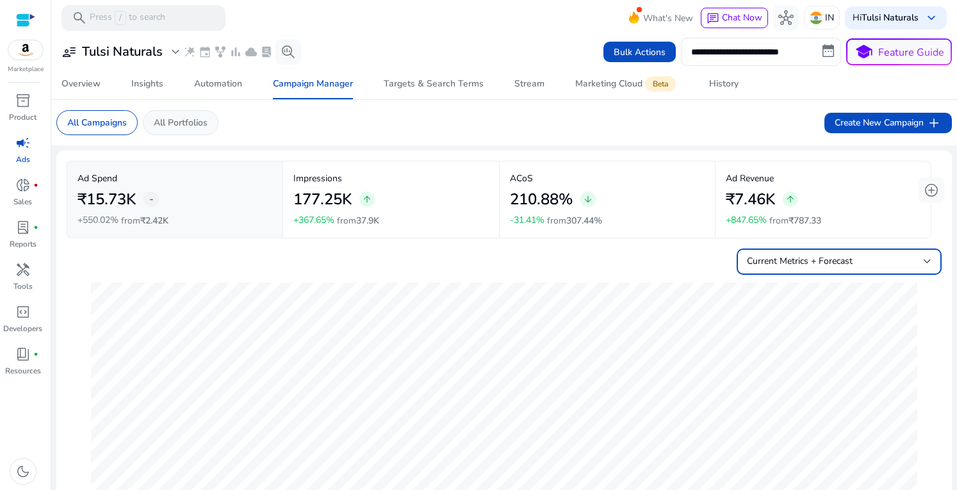
click at [182, 127] on p "All Portfolios" at bounding box center [181, 122] width 54 height 13
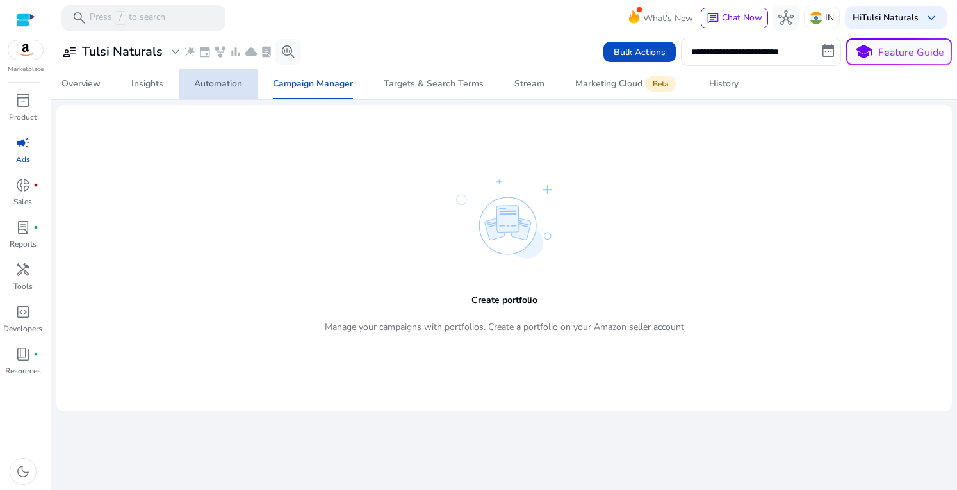
click at [220, 85] on div "Automation" at bounding box center [218, 83] width 48 height 9
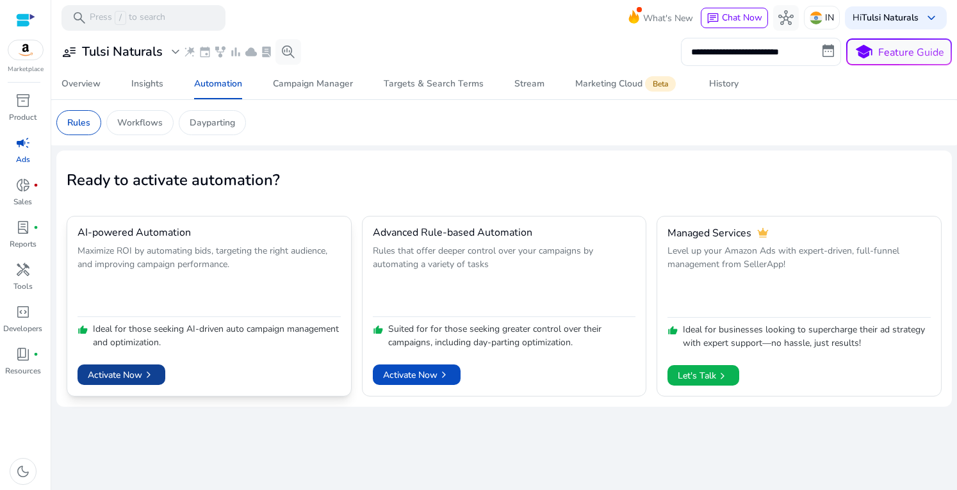
click at [135, 369] on span "Activate Now chevron_right" at bounding box center [121, 374] width 67 height 13
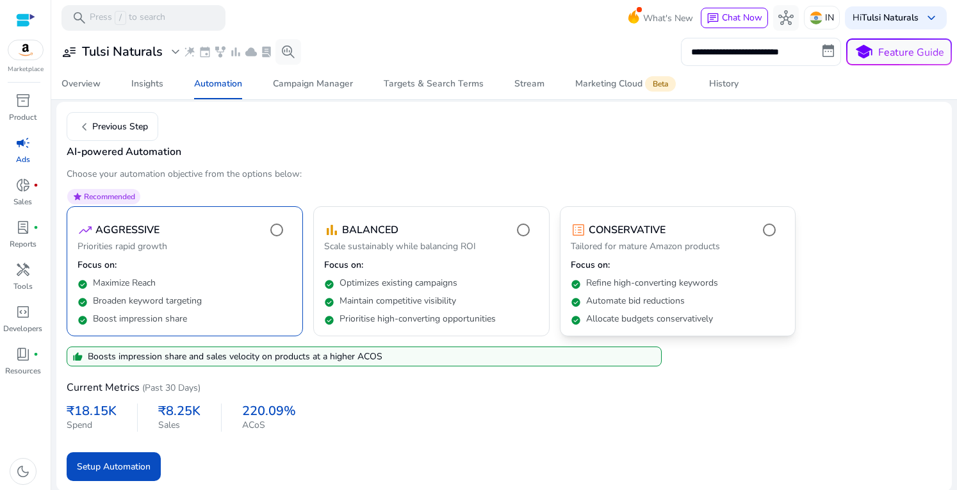
click at [654, 282] on p "Refine high-converting keywords" at bounding box center [652, 283] width 132 height 13
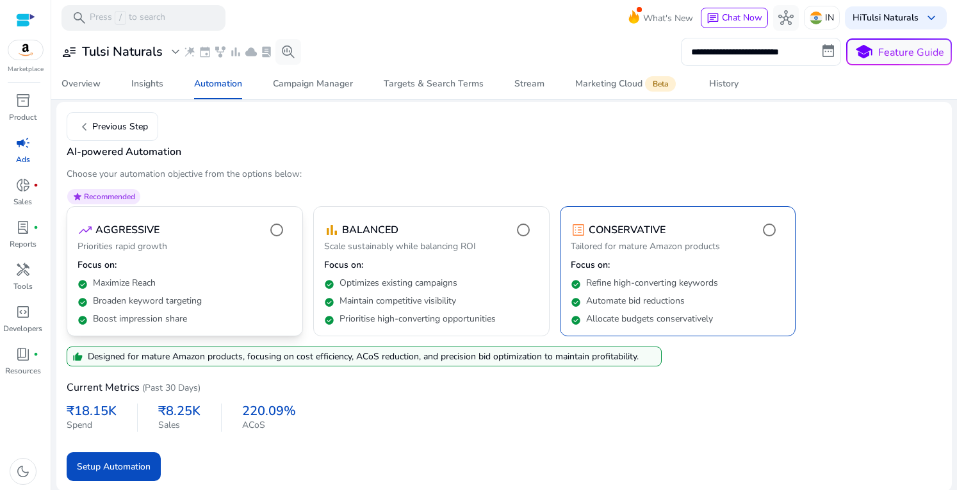
click at [163, 272] on div "check_circle Maximize Reach" at bounding box center [185, 281] width 215 height 18
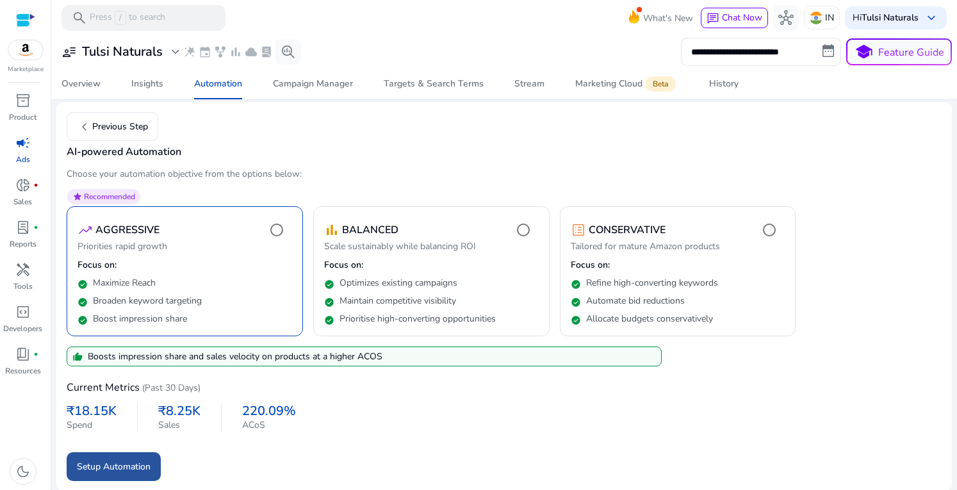
click at [111, 463] on span "Setup Automation" at bounding box center [114, 466] width 74 height 13
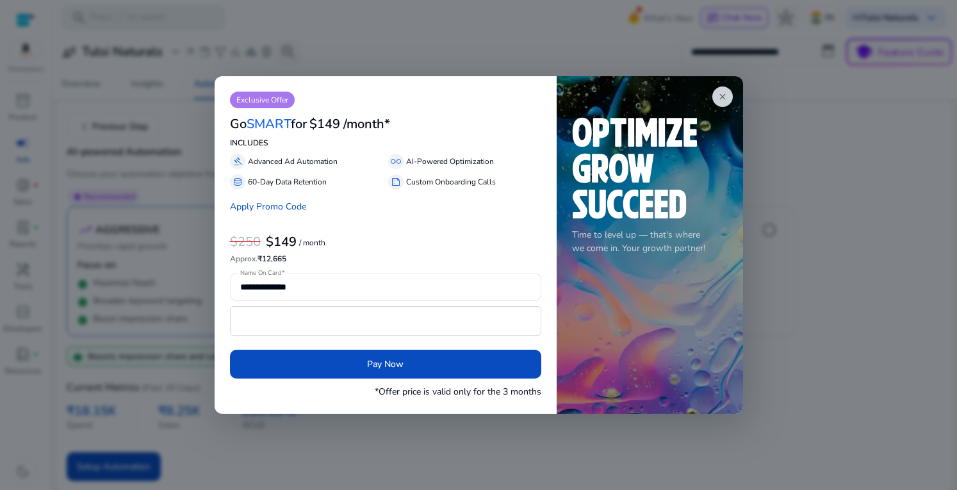
drag, startPoint x: 257, startPoint y: 114, endPoint x: 504, endPoint y: 131, distance: 247.9
click at [504, 131] on div "Go SMART for $149 /month*" at bounding box center [385, 122] width 311 height 29
click at [475, 133] on div "Go SMART for $149 /month*" at bounding box center [385, 122] width 311 height 29
click at [725, 99] on span "close" at bounding box center [722, 97] width 10 height 10
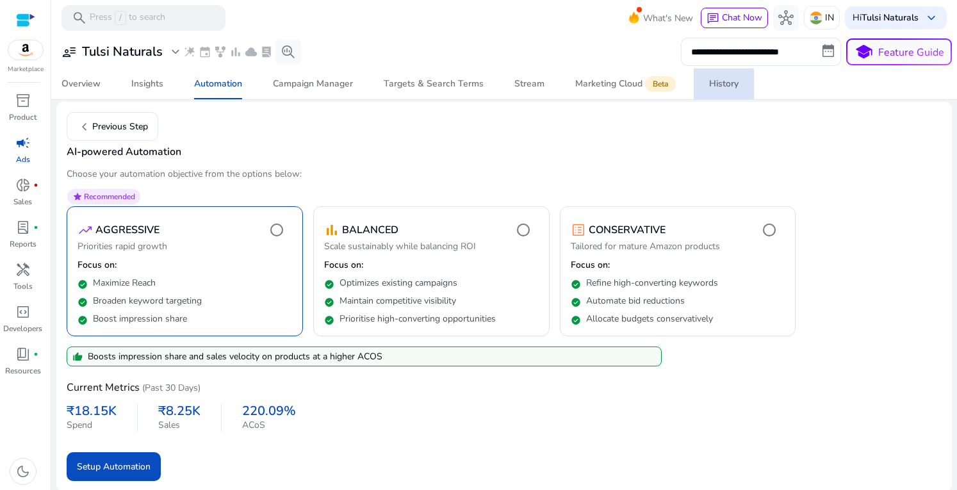
click at [728, 95] on span "History" at bounding box center [723, 84] width 29 height 31
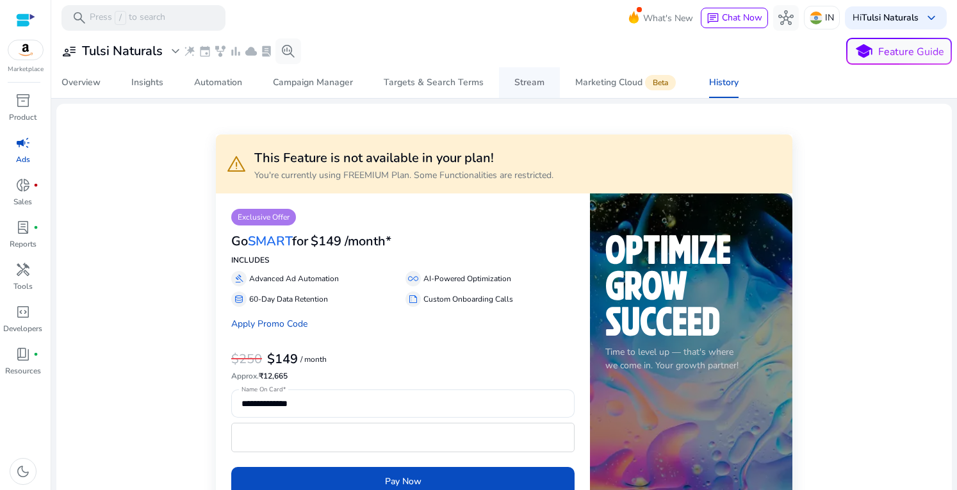
click at [534, 92] on span "Stream" at bounding box center [529, 82] width 30 height 31
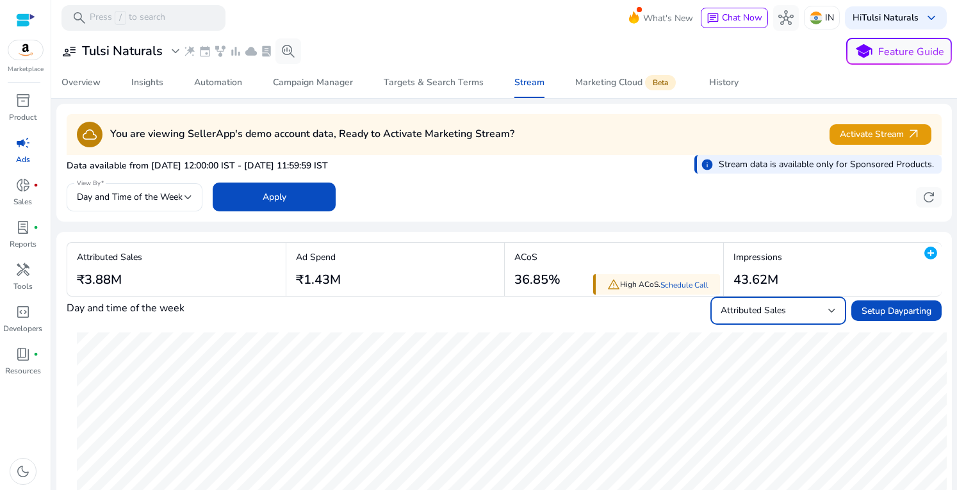
click at [753, 308] on span "Attributed Sales" at bounding box center [753, 310] width 65 height 12
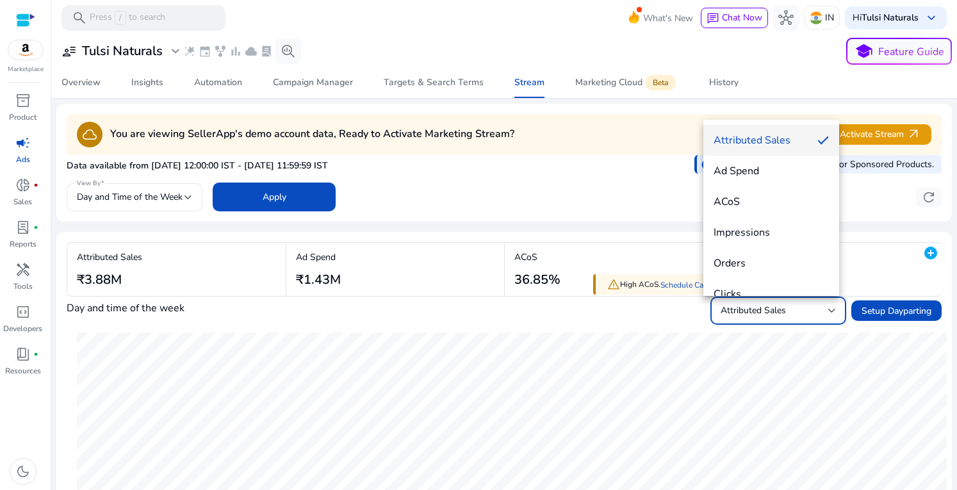
click at [754, 308] on div at bounding box center [478, 245] width 957 height 490
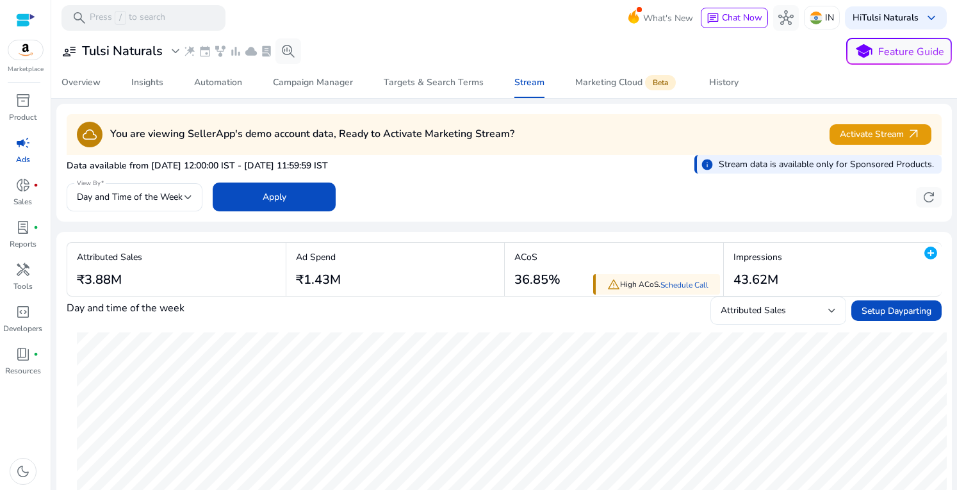
click at [787, 319] on div "Attributed Sales" at bounding box center [778, 311] width 115 height 28
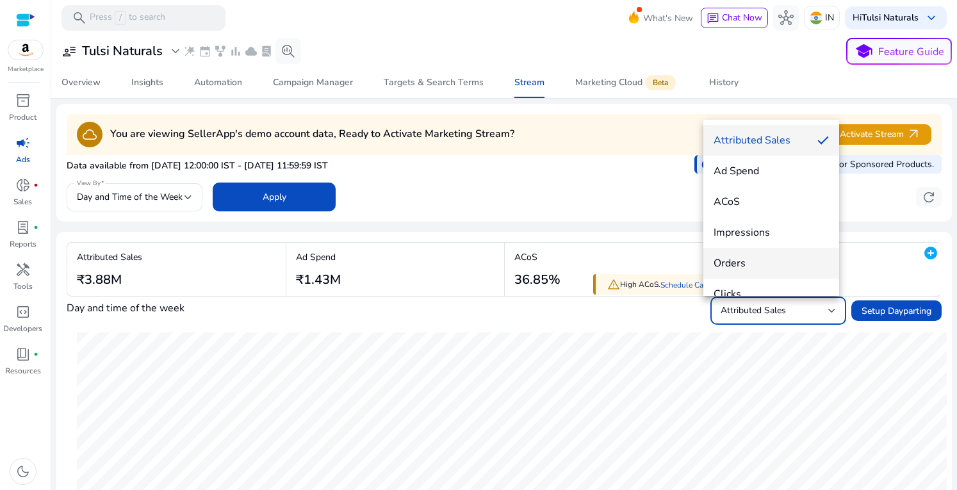
scroll to position [18, 0]
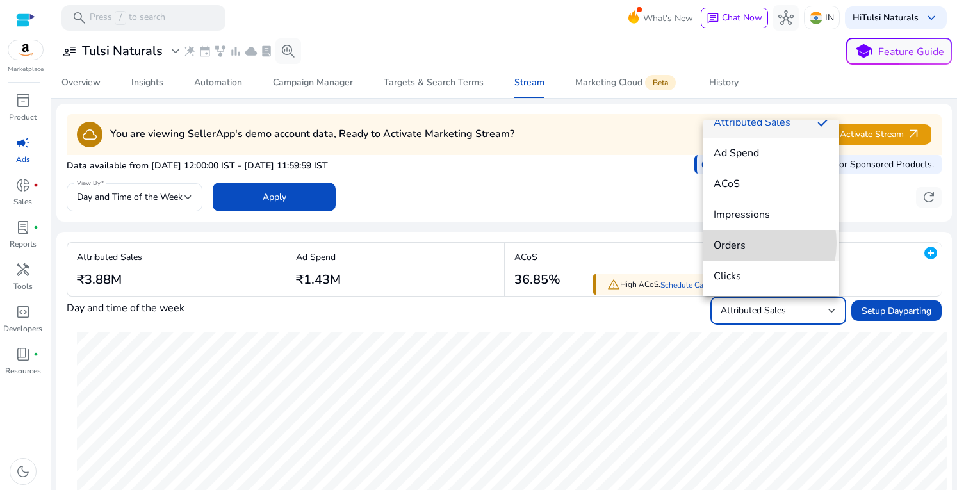
click at [744, 243] on span "Orders" at bounding box center [771, 245] width 115 height 14
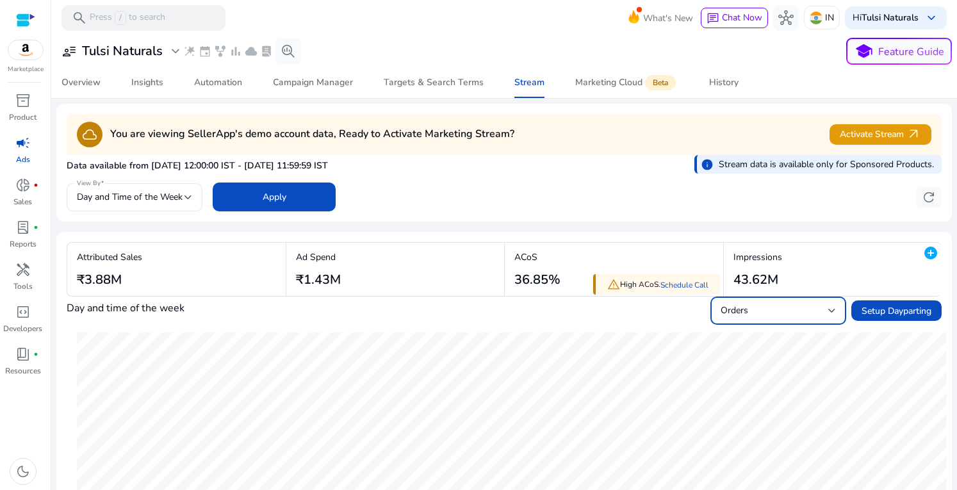
click at [520, 319] on div "Day and time of the week Orders Setup Dayparting" at bounding box center [504, 311] width 875 height 28
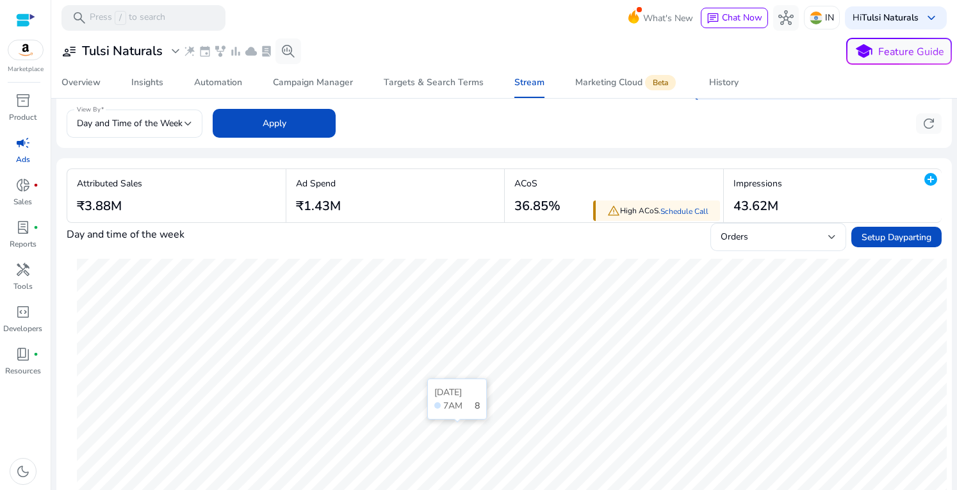
scroll to position [0, 0]
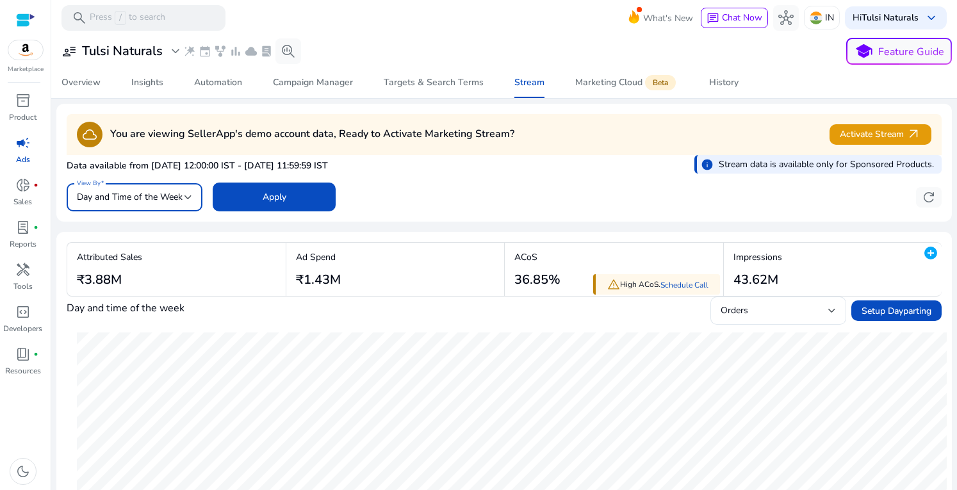
click at [168, 198] on span "Day and Time of the Week" at bounding box center [130, 197] width 106 height 12
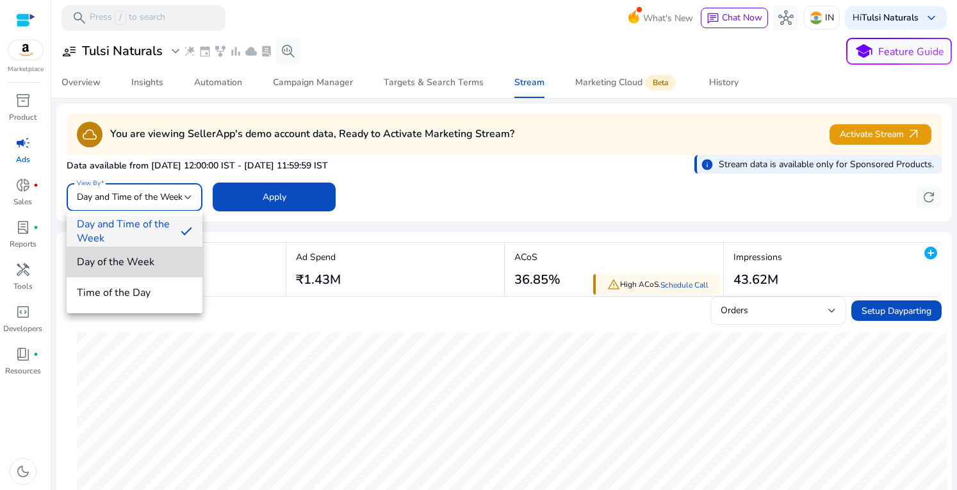
click at [148, 261] on span "Day of the Week" at bounding box center [134, 262] width 115 height 14
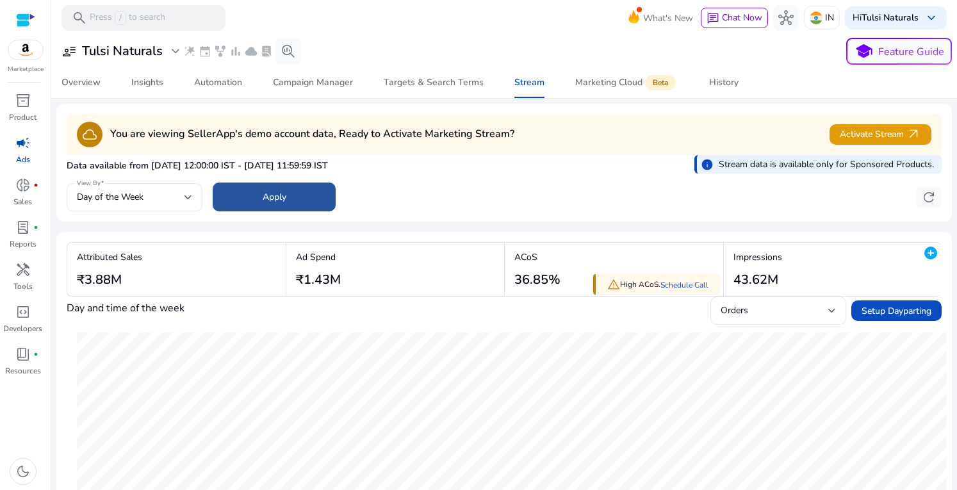
click at [245, 193] on span at bounding box center [274, 197] width 123 height 31
click at [235, 283] on div "Attributed Sales ₹3.88M" at bounding box center [176, 269] width 218 height 53
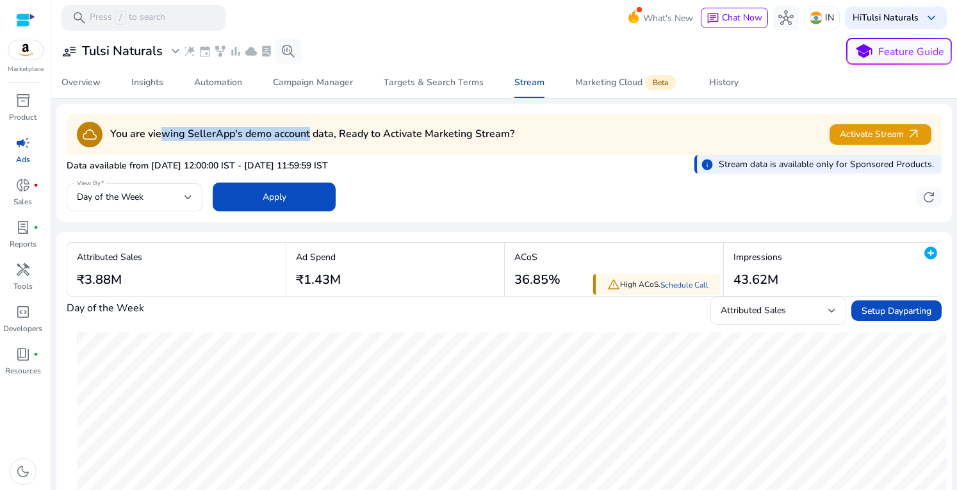
drag, startPoint x: 163, startPoint y: 133, endPoint x: 320, endPoint y: 140, distance: 157.7
click at [316, 142] on div "cloud You are viewing SellerApp's demo account data, Ready to Activate Marketin…" at bounding box center [296, 135] width 438 height 26
click at [383, 128] on h4 "You are viewing SellerApp's demo account data, Ready to Activate Marketing Stre…" at bounding box center [312, 134] width 404 height 12
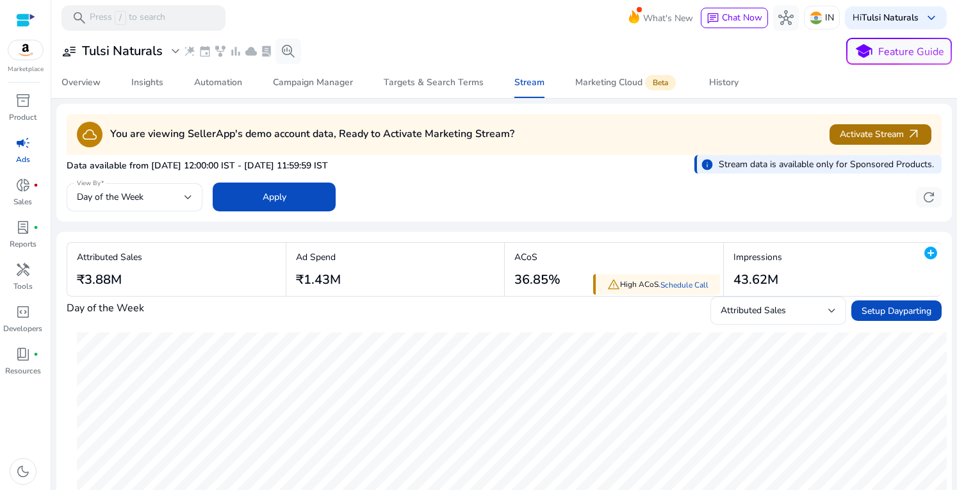
click at [915, 140] on span "arrow_outward" at bounding box center [913, 134] width 15 height 15
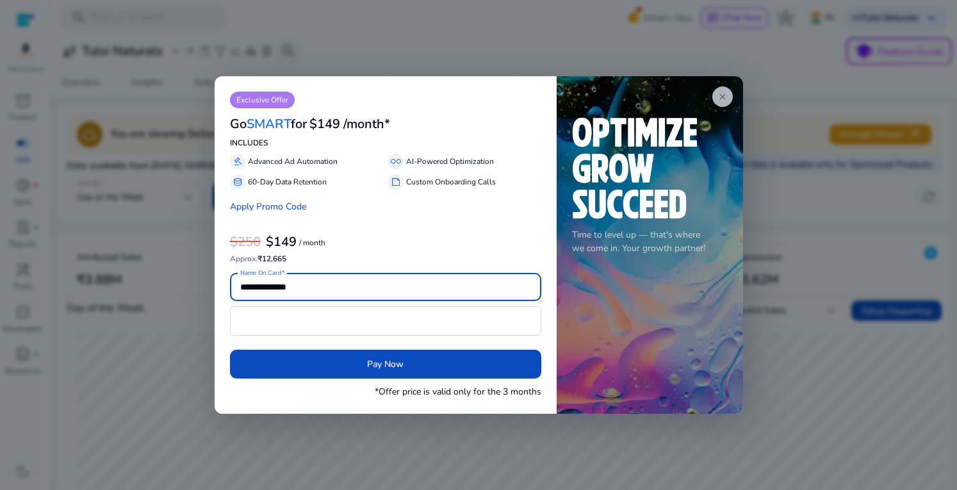
click at [712, 98] on app-icon "close" at bounding box center [722, 96] width 20 height 20
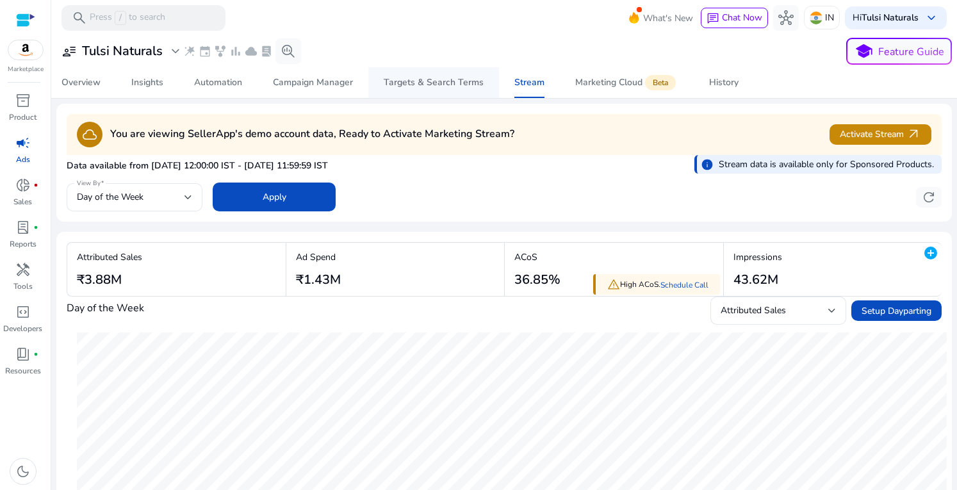
click at [427, 87] on div "Targets & Search Terms" at bounding box center [434, 82] width 100 height 9
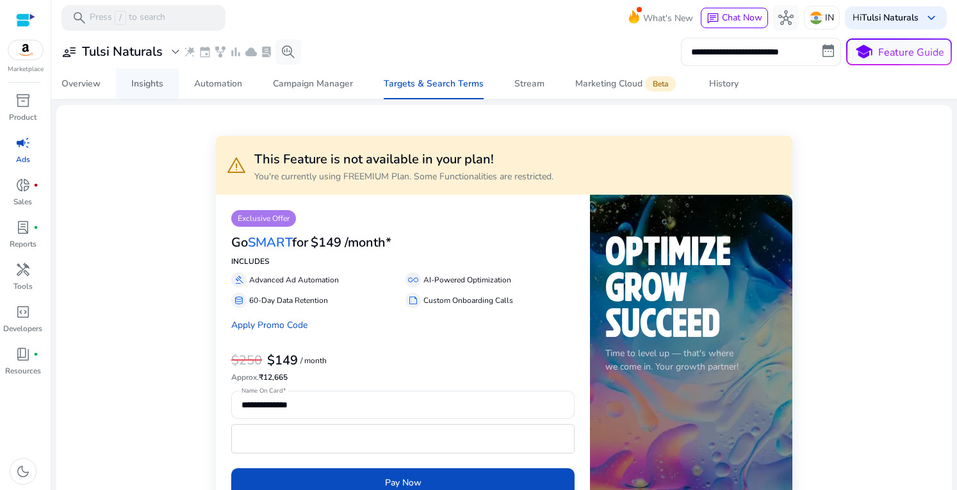
click at [155, 88] on div "Insights" at bounding box center [147, 83] width 32 height 9
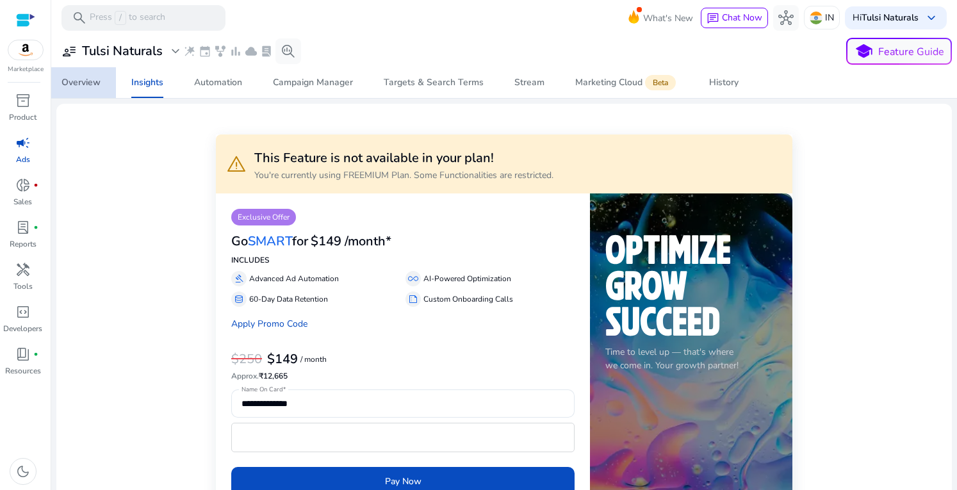
click at [69, 81] on div "Overview" at bounding box center [80, 82] width 39 height 9
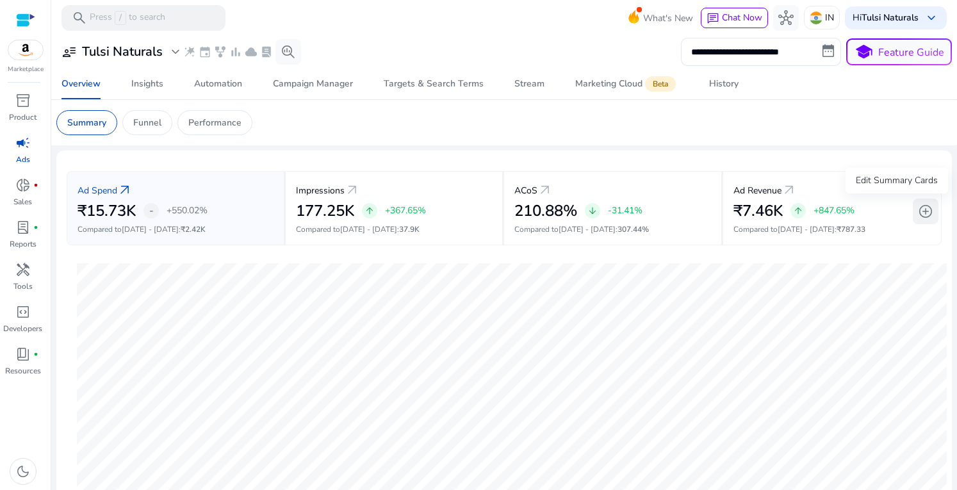
click at [922, 210] on span "add_circle" at bounding box center [925, 211] width 15 height 15
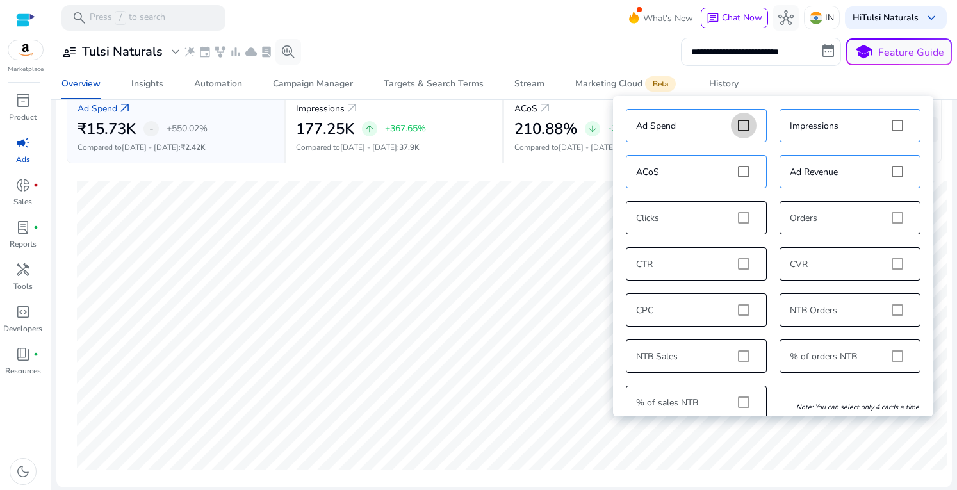
scroll to position [128, 0]
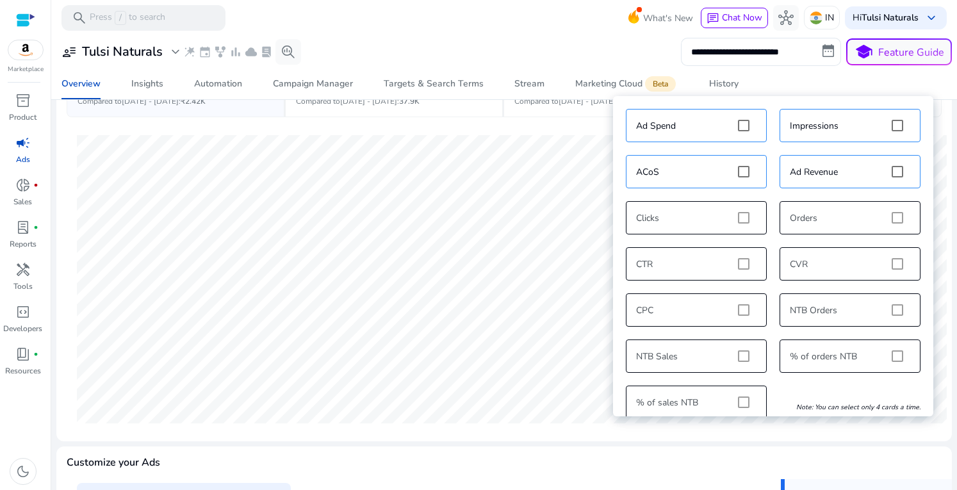
click at [825, 219] on div "Ad Spend Impressions ACoS Ad Revenue Clicks Orders CTR CVR CPC NTB Orders NTB S…" at bounding box center [772, 263] width 307 height 323
click at [897, 221] on div "Ad Spend Impressions ACoS Ad Revenue Clicks Orders CTR CVR CPC NTB Orders NTB S…" at bounding box center [772, 263] width 307 height 323
click at [893, 216] on div "Ad Spend Impressions ACoS Ad Revenue Clicks Orders CTR CVR CPC NTB Orders NTB S…" at bounding box center [772, 263] width 307 height 323
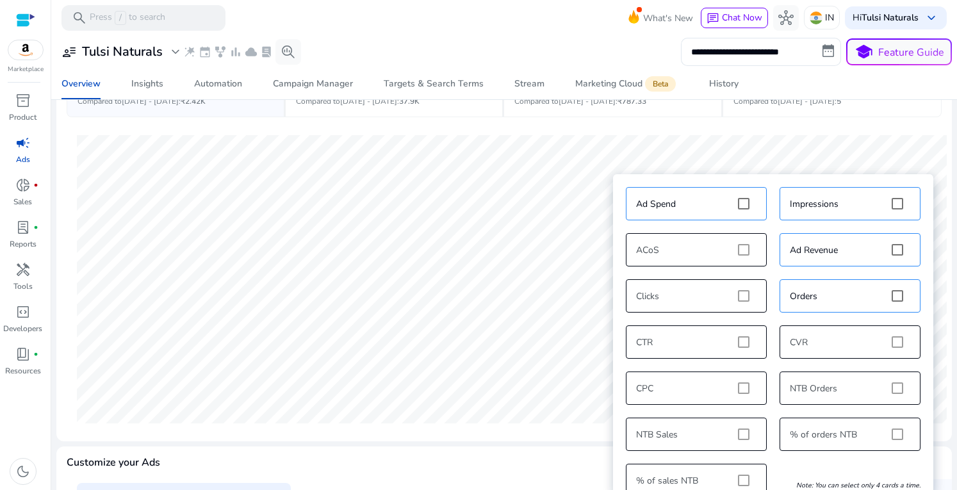
scroll to position [0, 0]
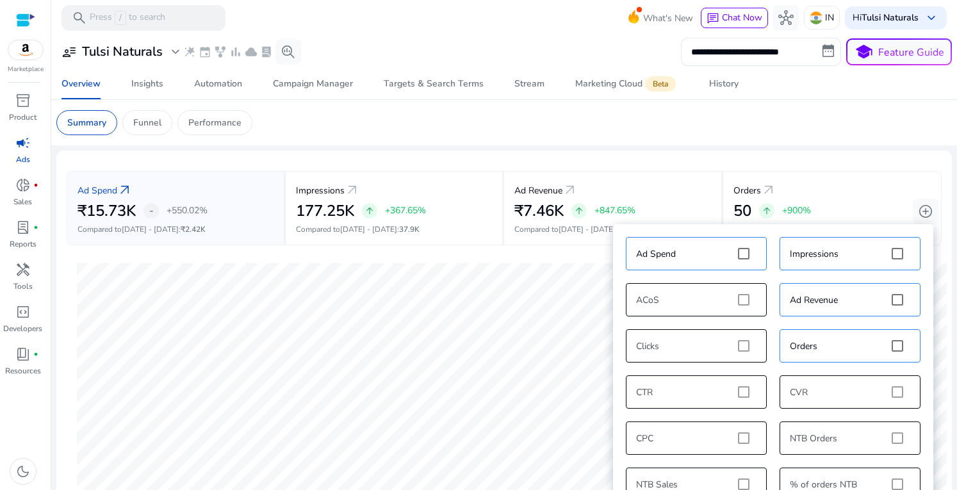
click at [790, 149] on div "**********" at bounding box center [504, 465] width 896 height 861
click at [830, 149] on div "**********" at bounding box center [504, 465] width 896 height 861
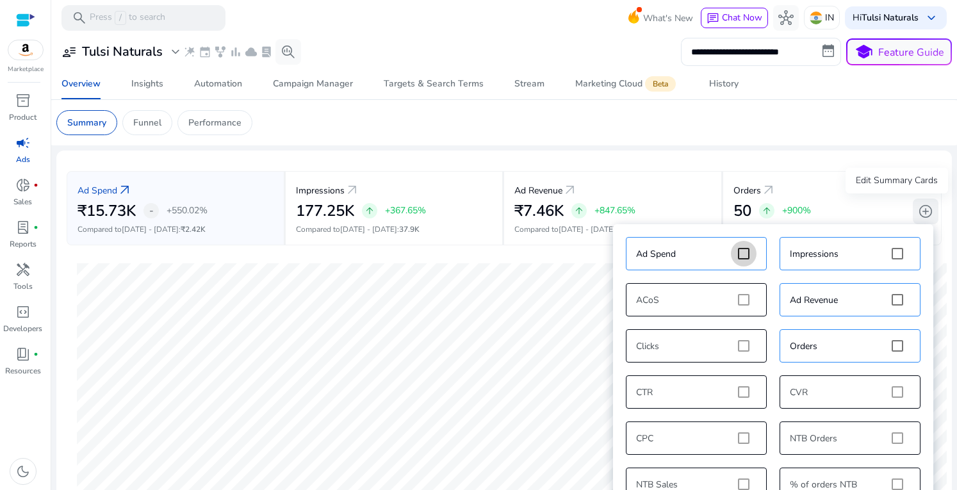
click at [926, 212] on span "add_circle" at bounding box center [925, 211] width 15 height 15
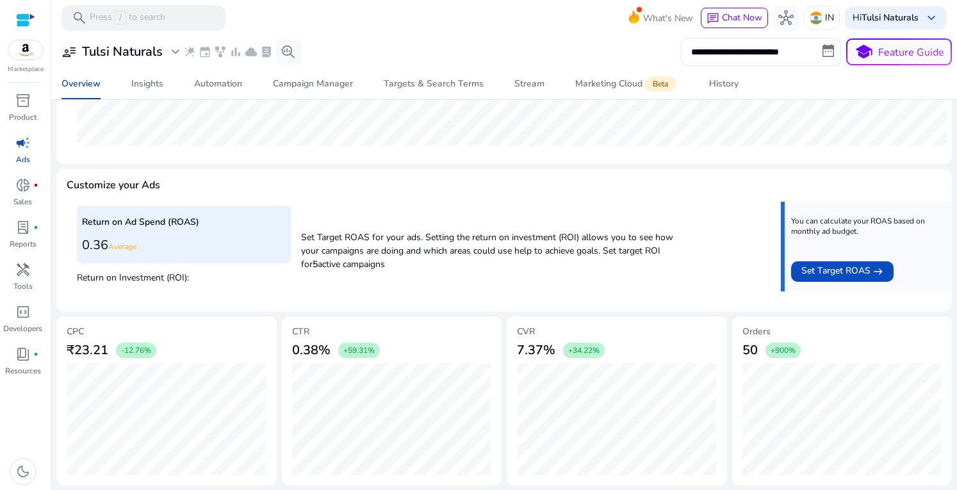
scroll to position [85, 0]
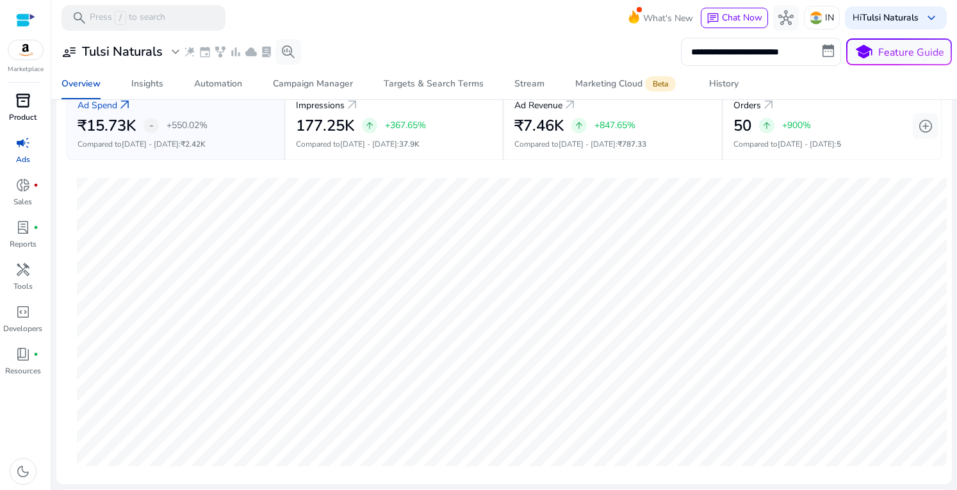
click at [32, 95] on div "inventory_2" at bounding box center [23, 100] width 36 height 20
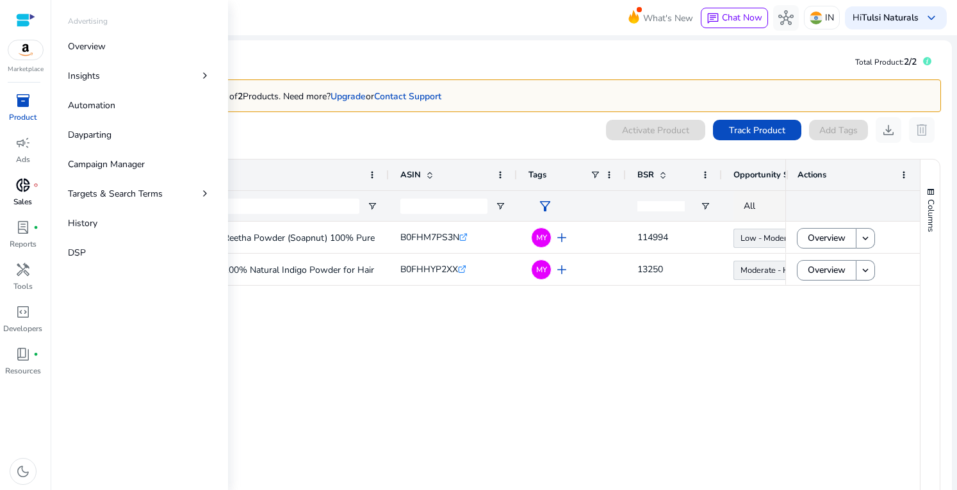
click at [24, 183] on span "donut_small" at bounding box center [22, 184] width 15 height 15
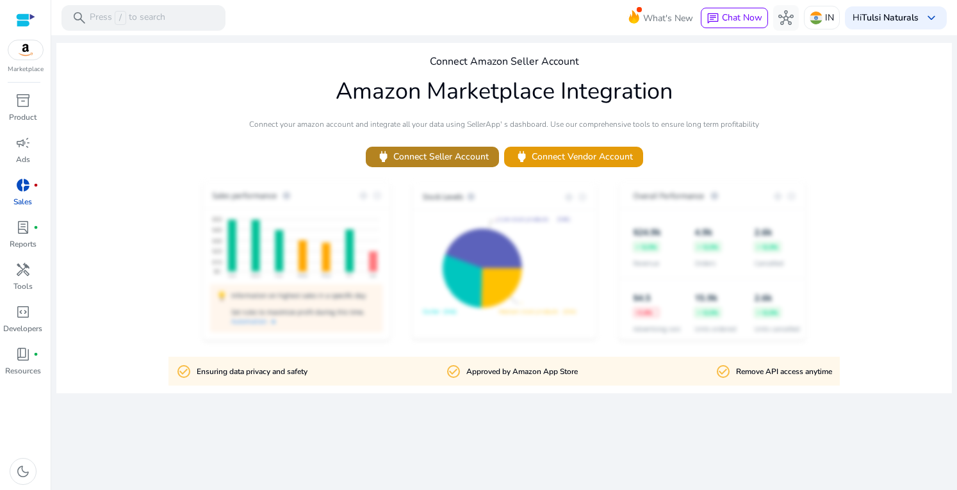
click at [455, 162] on span "power Connect Seller Account" at bounding box center [432, 156] width 113 height 15
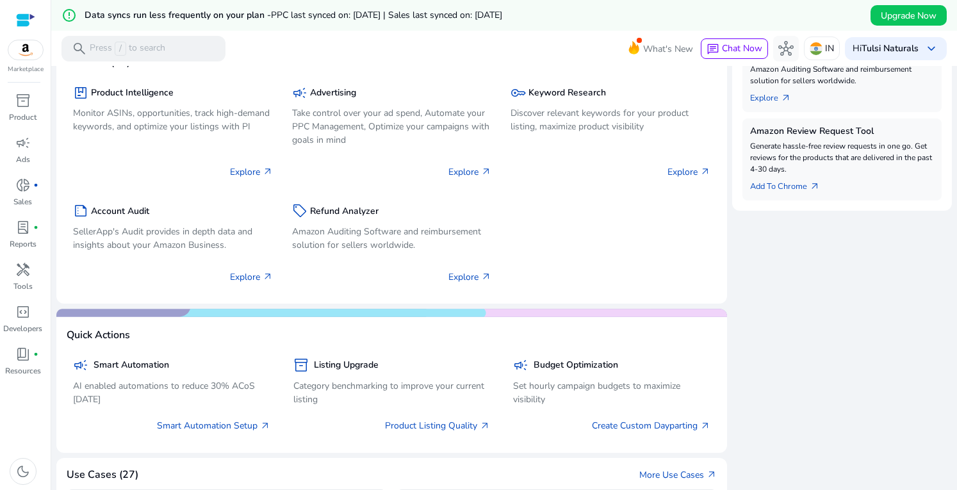
scroll to position [769, 0]
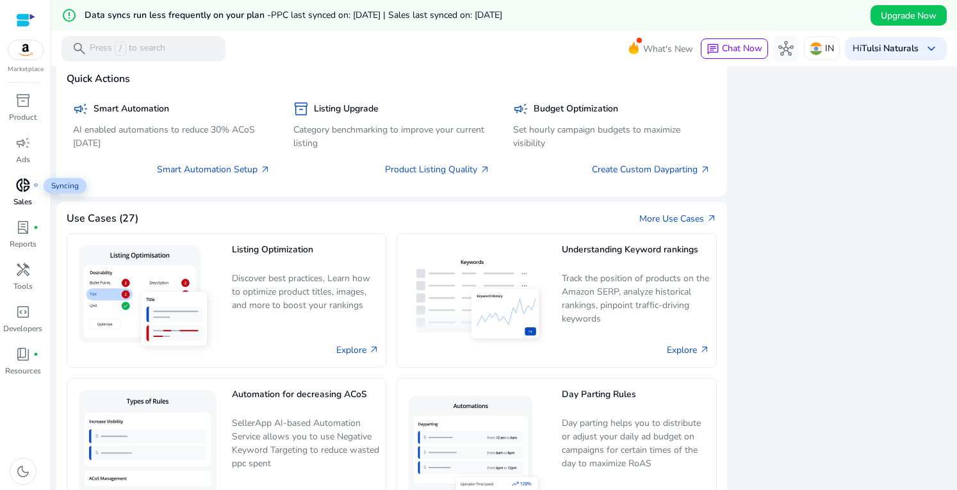
click at [21, 183] on span "donut_small" at bounding box center [22, 184] width 15 height 15
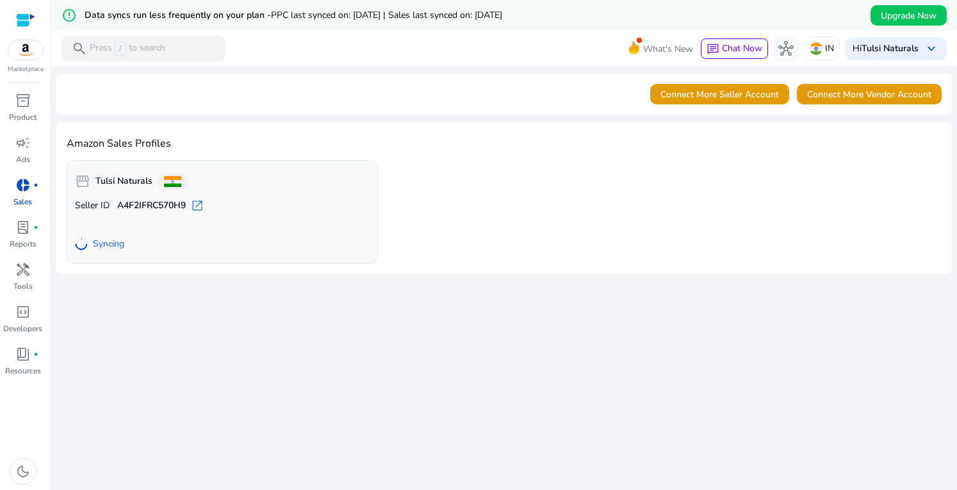
click at [27, 17] on div at bounding box center [25, 20] width 19 height 15
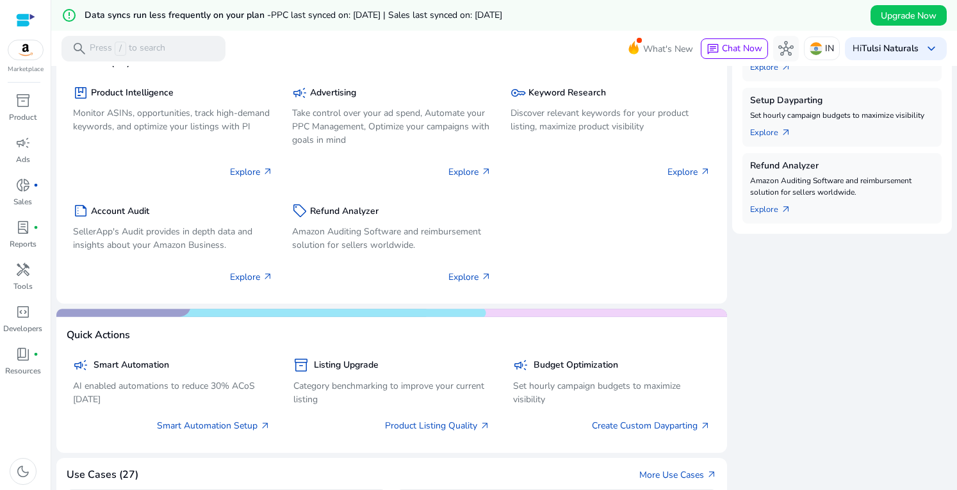
scroll to position [128, 0]
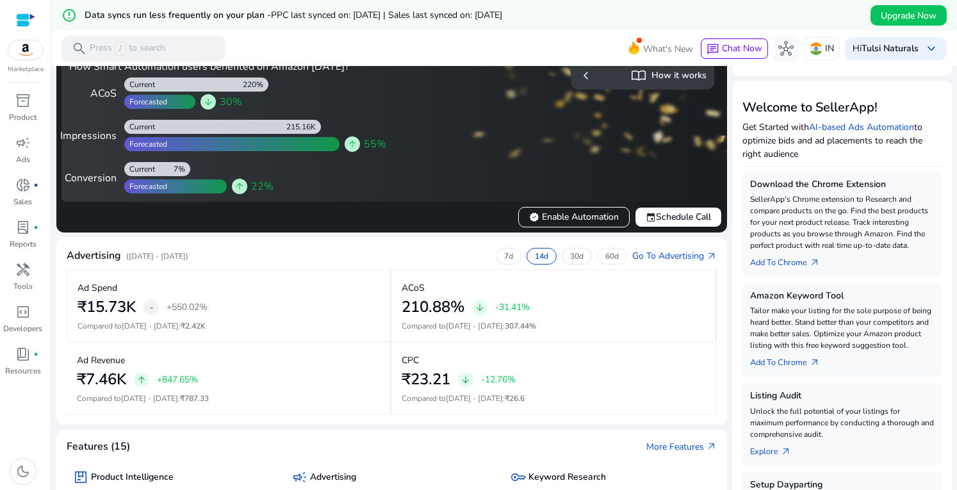
click at [775, 15] on div "error_outline Data syncs run less frequently on your plan - PPC last synced on:…" at bounding box center [504, 15] width 906 height 31
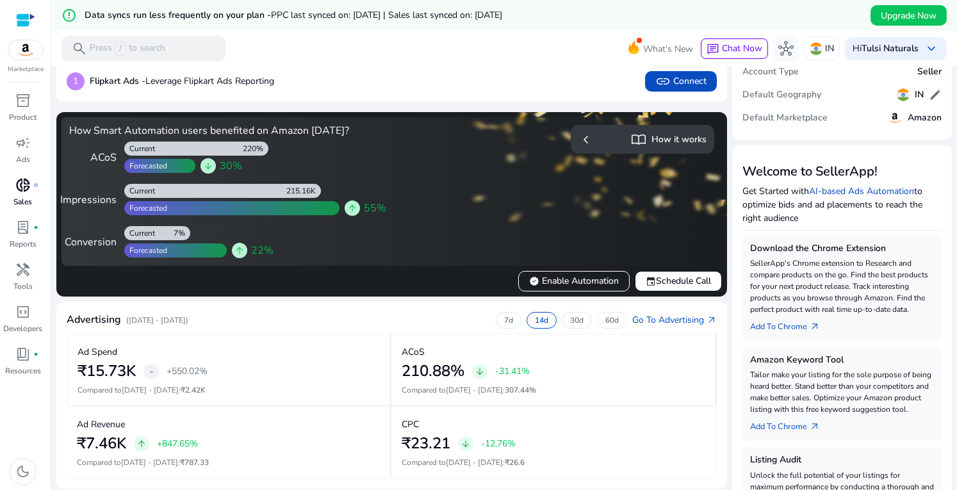
click at [20, 181] on span "donut_small" at bounding box center [22, 184] width 15 height 15
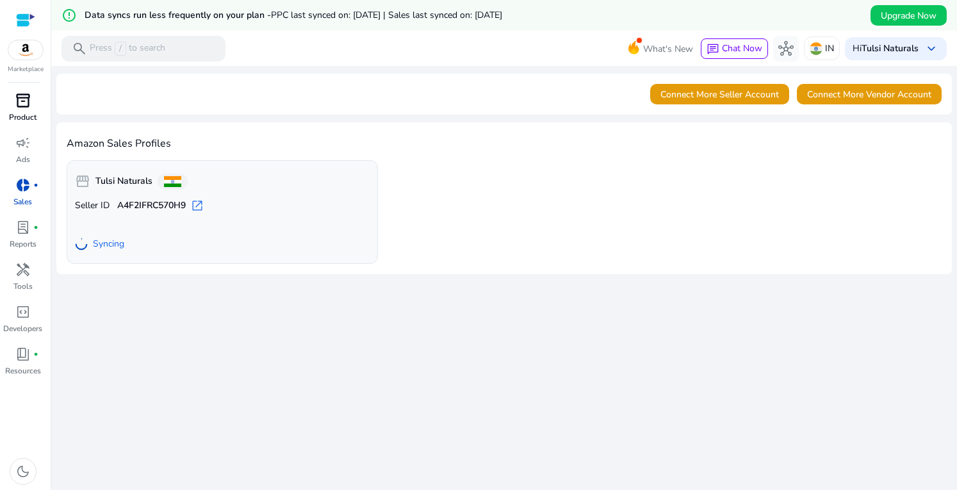
click at [22, 107] on span "inventory_2" at bounding box center [22, 100] width 15 height 15
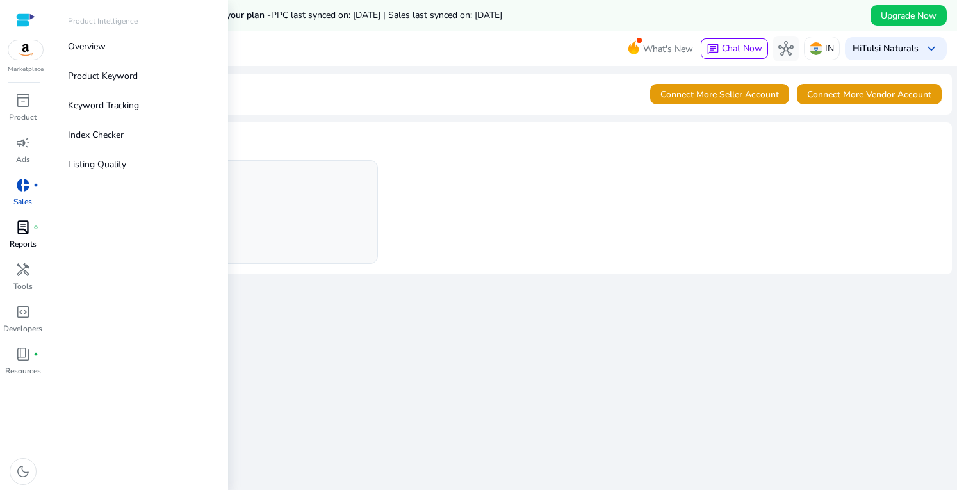
click at [13, 225] on div "lab_profile fiber_manual_record" at bounding box center [23, 227] width 36 height 20
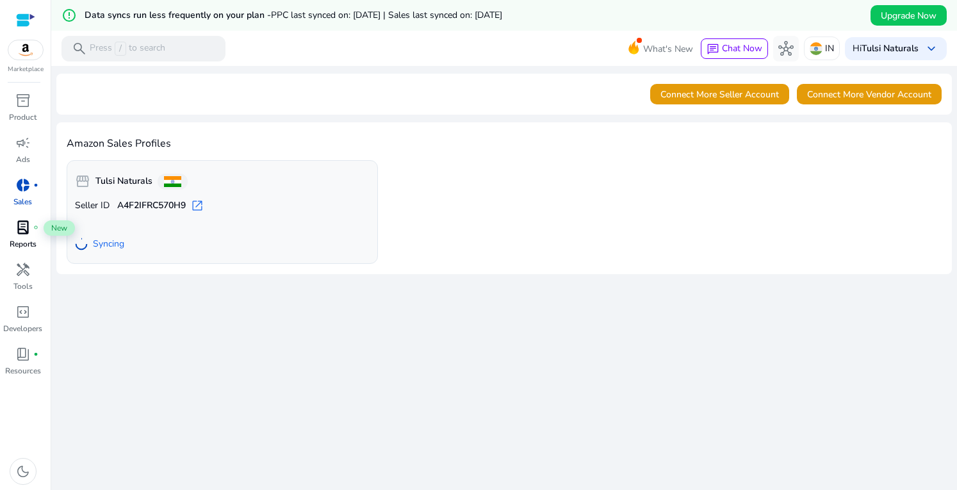
click at [20, 227] on span "lab_profile" at bounding box center [22, 227] width 15 height 15
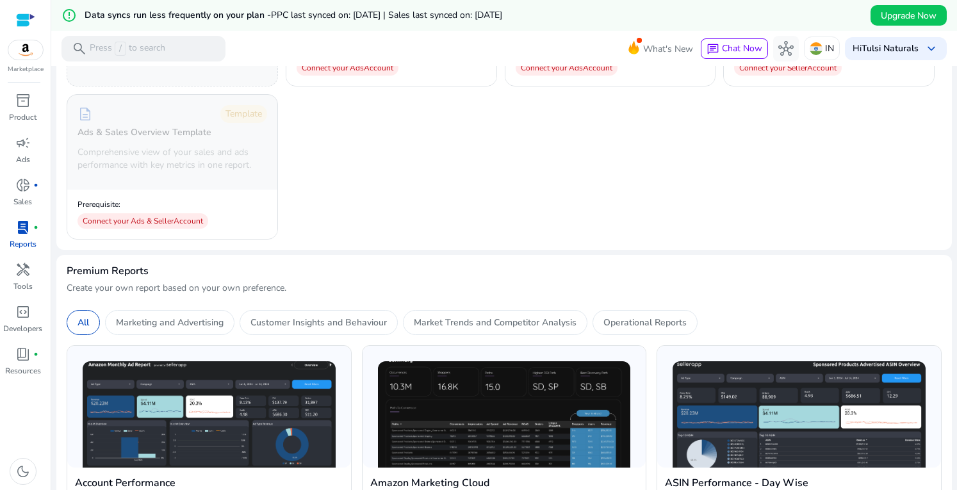
scroll to position [128, 0]
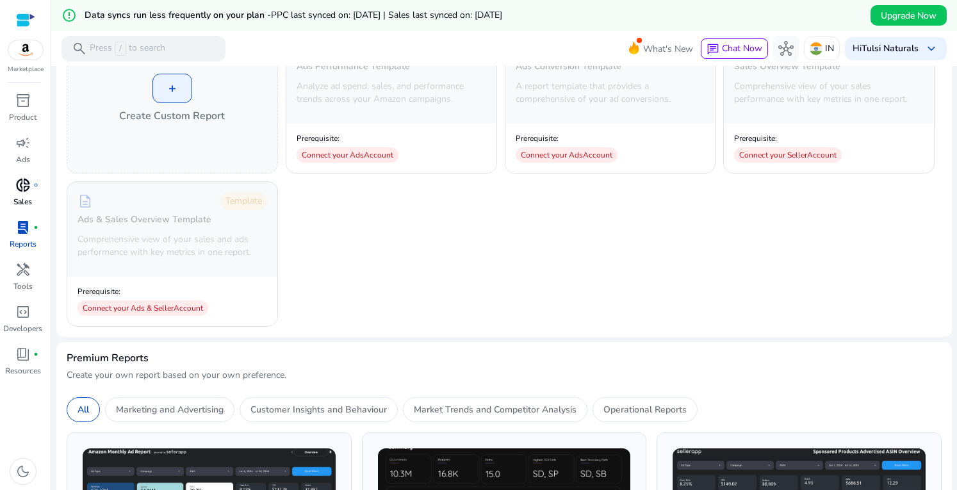
click at [27, 186] on span "donut_small" at bounding box center [22, 184] width 15 height 15
